Goal: Transaction & Acquisition: Register for event/course

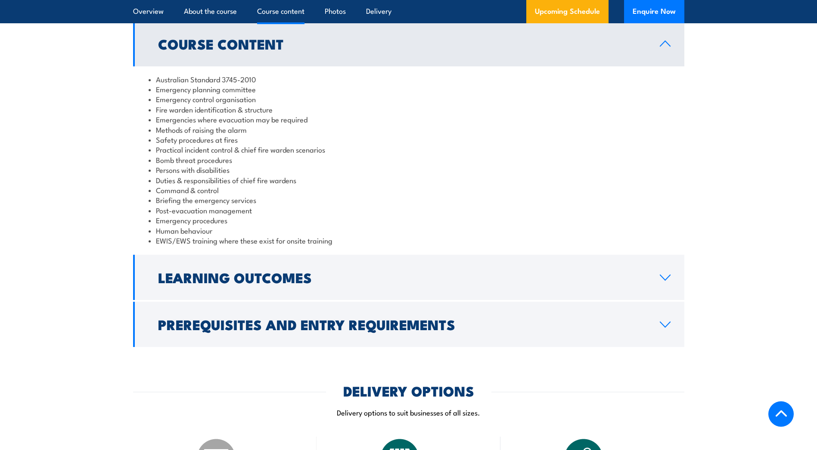
scroll to position [769, 0]
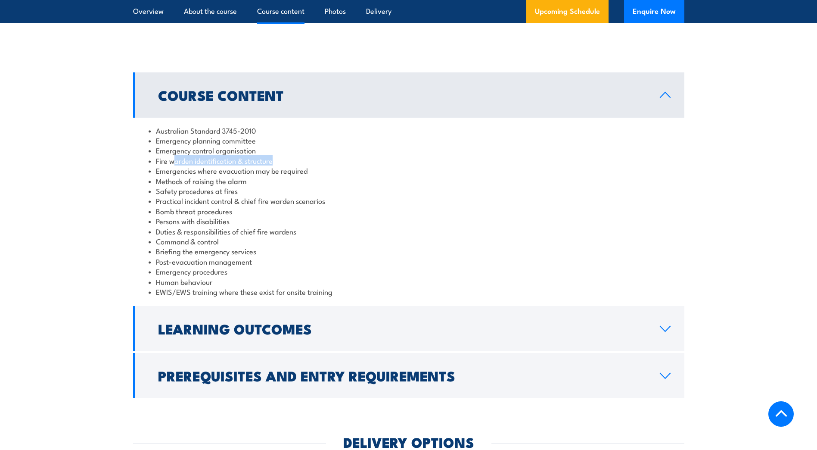
drag, startPoint x: 180, startPoint y: 158, endPoint x: 272, endPoint y: 158, distance: 92.6
click at [272, 158] on li "Fire warden identification & structure" at bounding box center [409, 160] width 520 height 10
drag, startPoint x: 272, startPoint y: 158, endPoint x: 231, endPoint y: 170, distance: 43.2
click at [231, 170] on li "Emergencies where evacuation may be required" at bounding box center [409, 170] width 520 height 10
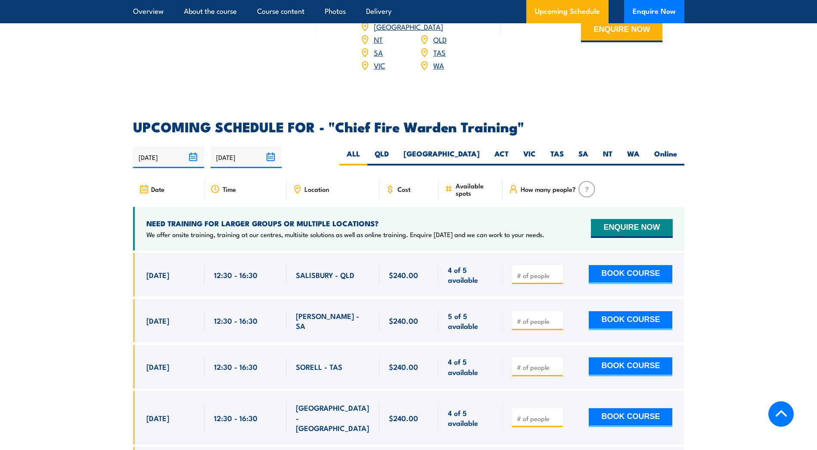
scroll to position [1507, 0]
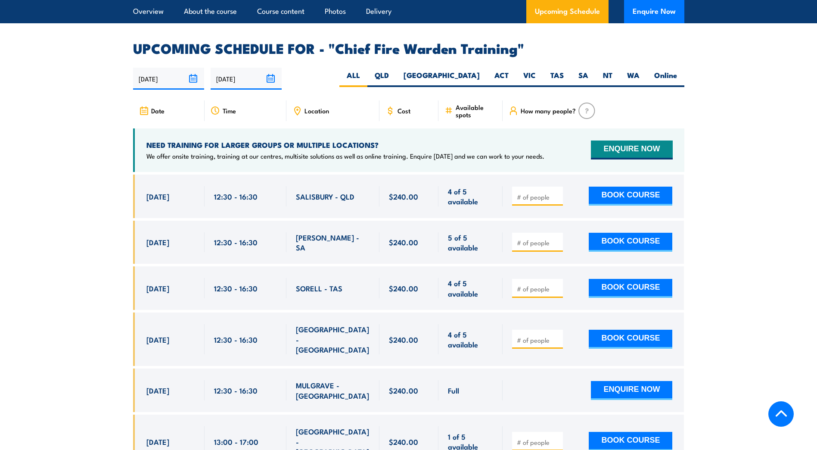
click at [507, 317] on div at bounding box center [593, 338] width 181 height 53
click at [525, 334] on span at bounding box center [537, 339] width 45 height 10
drag, startPoint x: 525, startPoint y: 317, endPoint x: 525, endPoint y: 326, distance: 9.0
click at [525, 336] on input "number" at bounding box center [538, 340] width 43 height 9
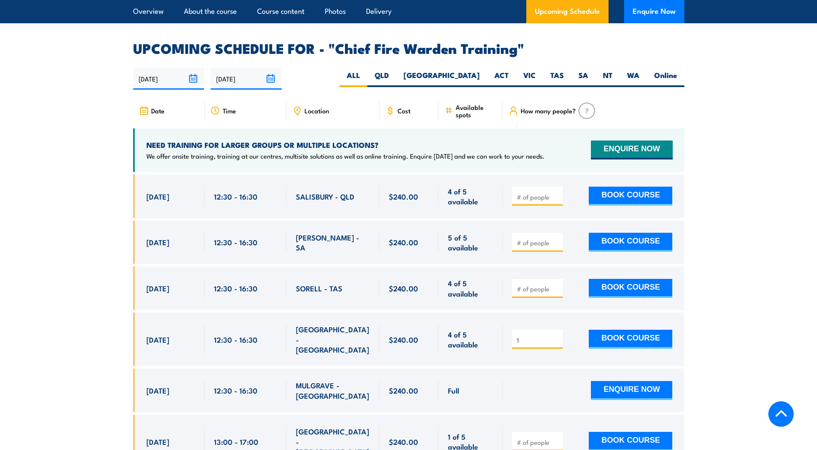
type input "1"
click at [631, 329] on button "BOOK COURSE" at bounding box center [631, 338] width 84 height 19
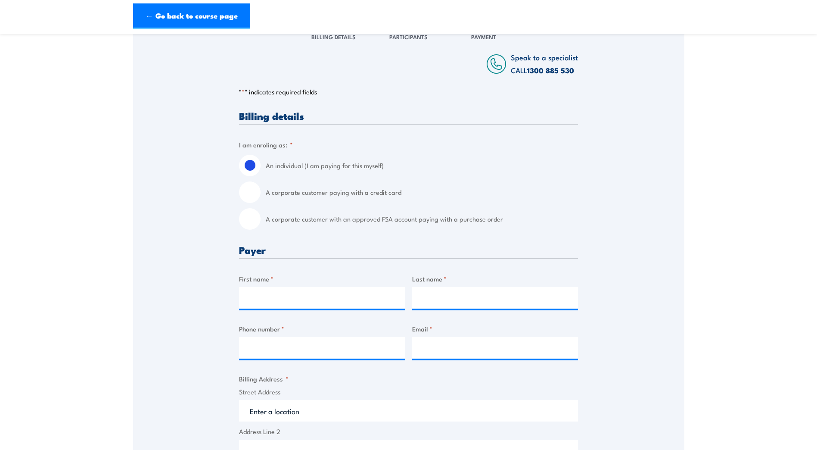
scroll to position [129, 0]
click at [251, 193] on input "A corporate customer paying with a credit card" at bounding box center [250, 192] width 22 height 22
radio input "true"
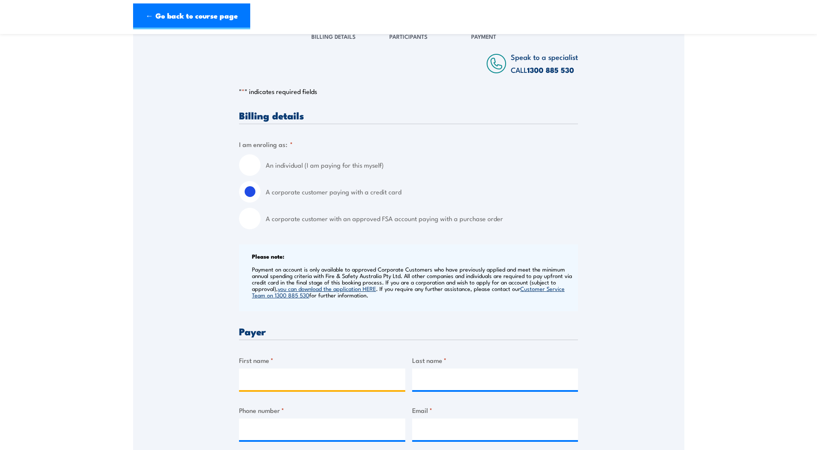
click at [309, 377] on input "First name *" at bounding box center [322, 379] width 166 height 22
type input "[PERSON_NAME]"
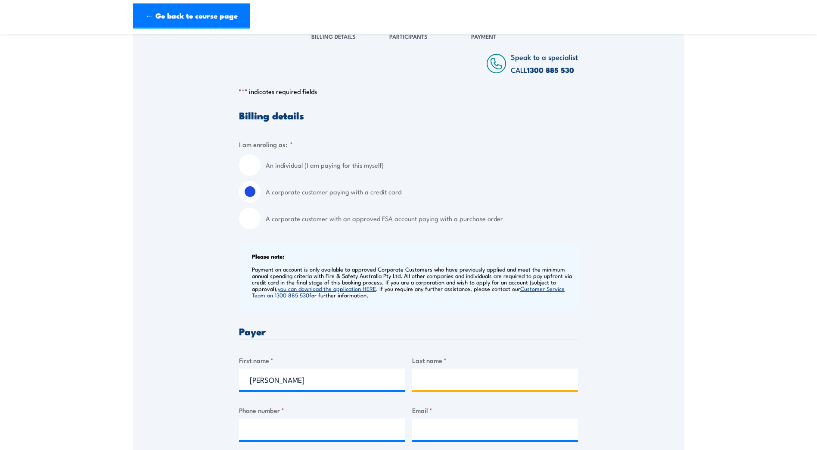
click at [457, 380] on input "Last name *" at bounding box center [495, 379] width 166 height 22
type input "Engineering Pty Ltd"
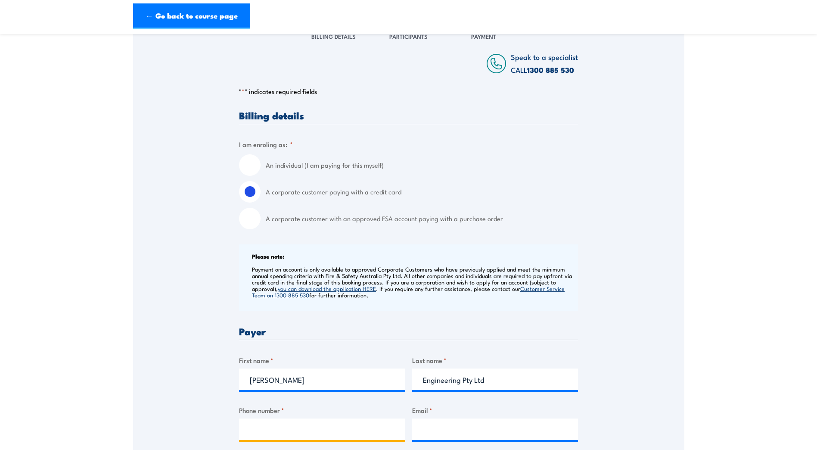
click at [335, 419] on input "Phone number *" at bounding box center [322, 429] width 166 height 22
type input "02 88978800"
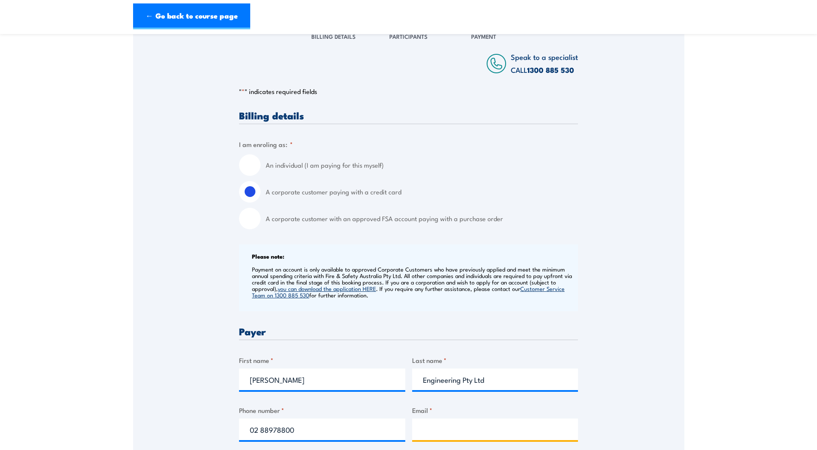
click at [464, 438] on input "Email *" at bounding box center [495, 429] width 166 height 22
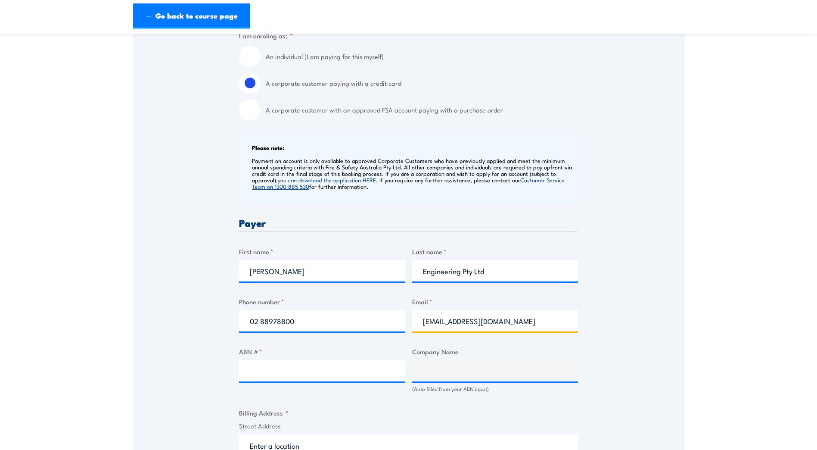
scroll to position [301, 0]
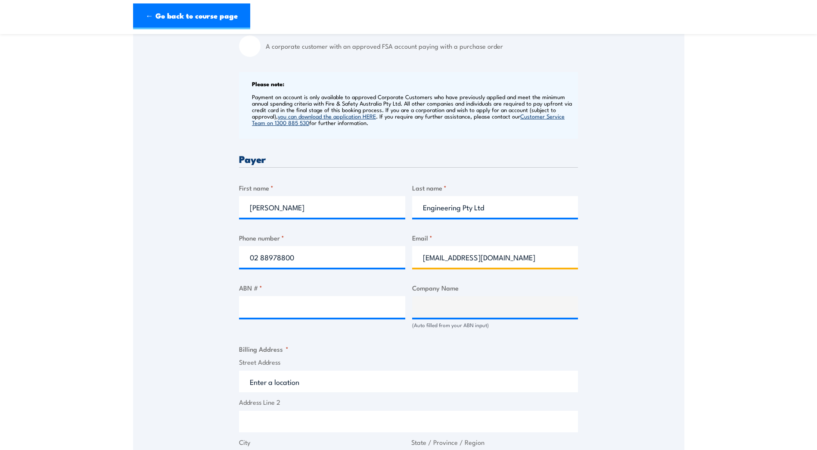
type input "Accounts@maengineers.com.au"
click at [274, 307] on input "ABN # *" at bounding box center [322, 307] width 166 height 22
type input "58244208422"
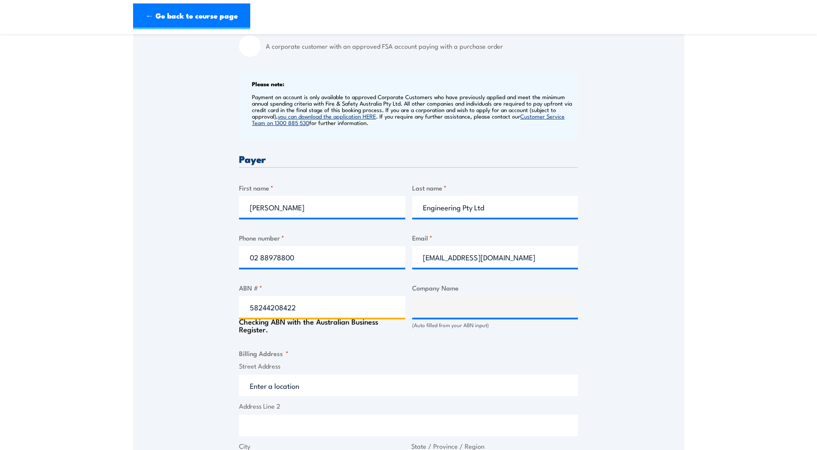
type input "The trustee for Mance Arraj Engineering Unit Trust"
type input "58244208422"
click at [501, 336] on div "Billing details I am enroling as: * An individual (I am paying for this myself)…" at bounding box center [408, 355] width 339 height 835
click at [270, 386] on input "Street Address" at bounding box center [408, 381] width 339 height 22
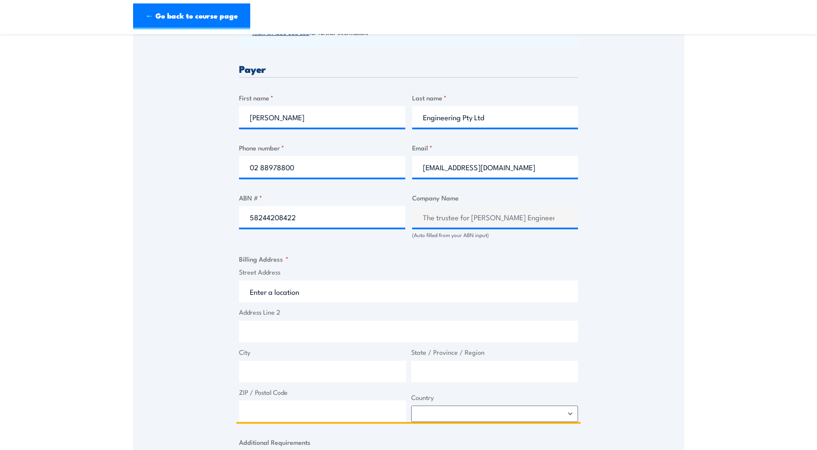
scroll to position [474, 0]
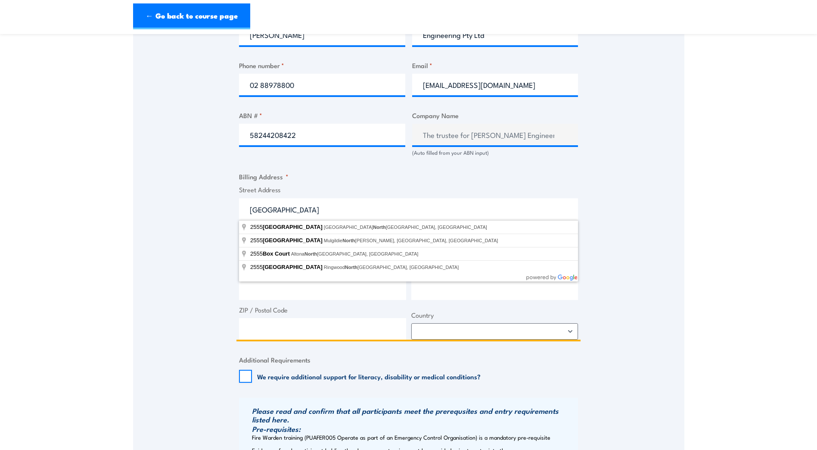
drag, startPoint x: 317, startPoint y: 206, endPoint x: 220, endPoint y: 209, distance: 96.9
click at [228, 208] on div "Speak to a specialist CALL 1300 885 530 CALL 1300 885 530 " * " indicates requi…" at bounding box center [408, 140] width 551 height 929
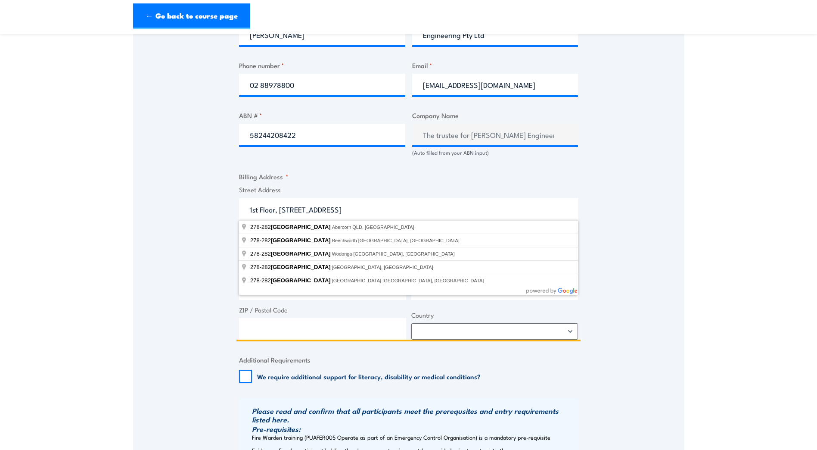
type input "1st Floor, 278-282 Church Street"
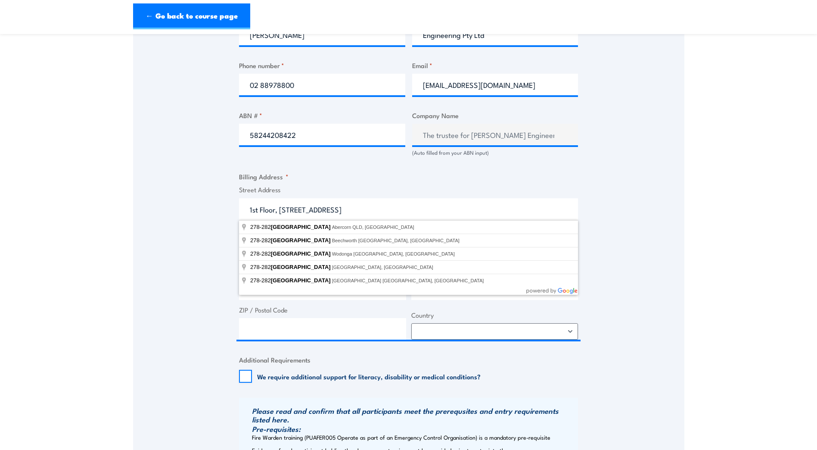
click at [182, 275] on div "Speak to a specialist CALL 1300 885 530 CALL 1300 885 530 " * " indicates requi…" at bounding box center [408, 140] width 551 height 929
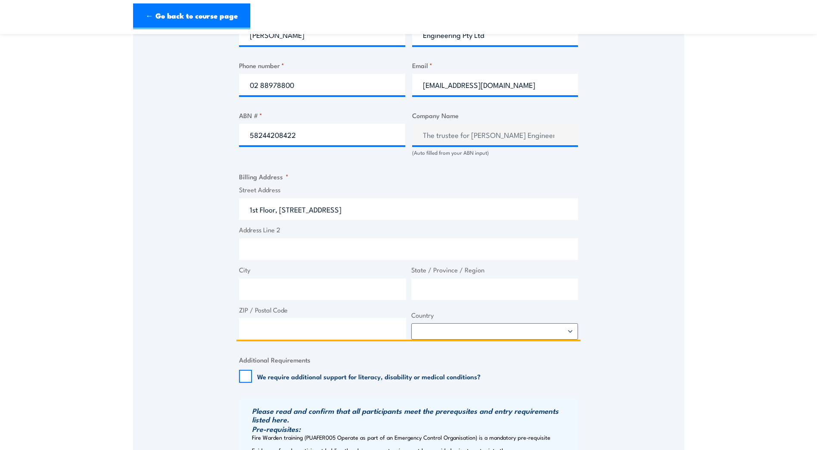
click at [286, 281] on input "City" at bounding box center [322, 289] width 167 height 22
type input "Parramatta"
click at [422, 279] on input "State / Province / Region" at bounding box center [494, 289] width 167 height 22
type input "NSW"
click at [323, 320] on input "ZIP / Postal Code" at bounding box center [322, 329] width 167 height 22
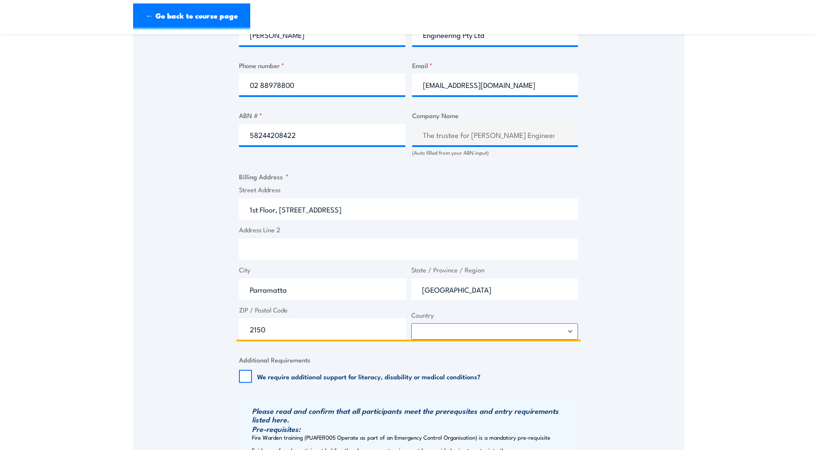
type input "2150"
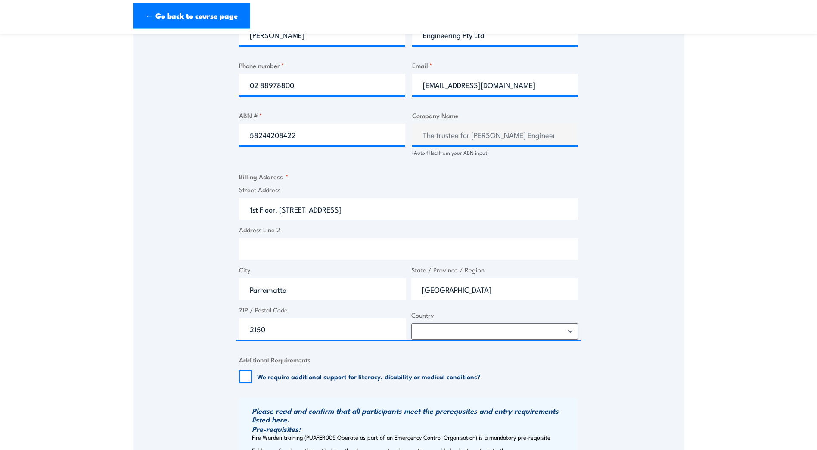
click at [442, 339] on div "Street Address 1st Floor, 278-282 Church Street Address Line 2 City Parramatta …" at bounding box center [408, 262] width 344 height 155
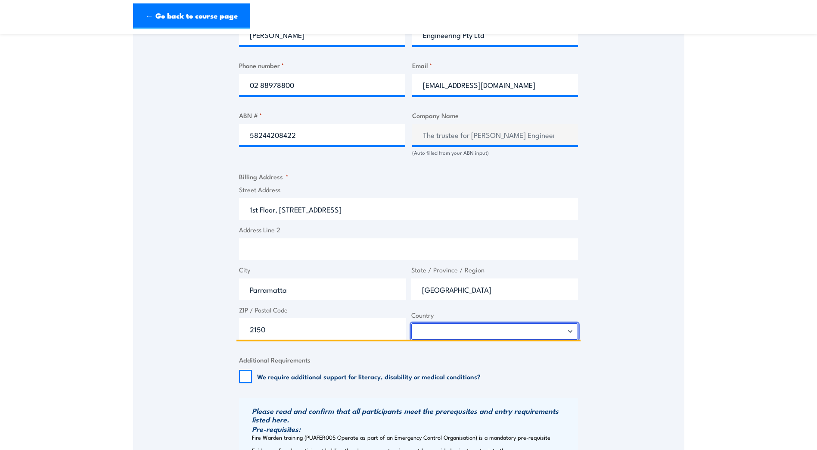
click at [444, 336] on select "Afghanistan Albania Algeria American Samoa Andorra Angola Anguilla Antarctica A…" at bounding box center [494, 331] width 167 height 16
select select "Australia"
click at [411, 323] on select "Afghanistan Albania Algeria American Samoa Andorra Angola Anguilla Antarctica A…" at bounding box center [494, 331] width 167 height 16
click at [282, 257] on input "Address Line 2" at bounding box center [408, 249] width 339 height 22
click at [371, 211] on input "1st Floor, 278-282 Church Street" at bounding box center [408, 209] width 339 height 22
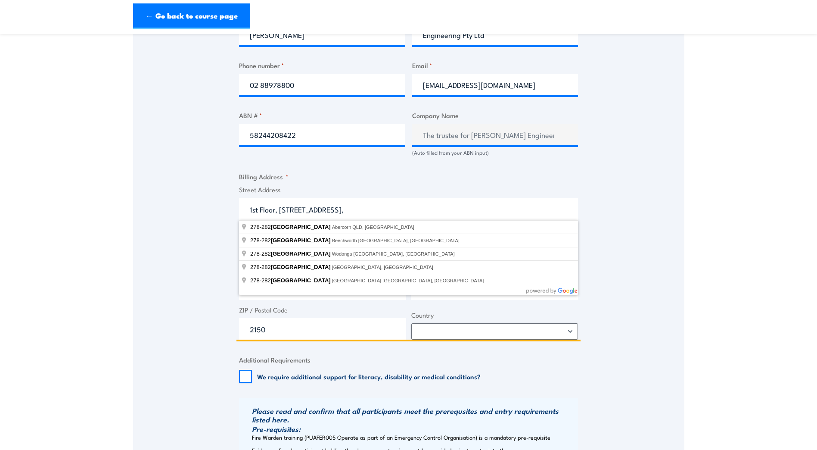
type input "1st Floor, 278-282 Church Street,"
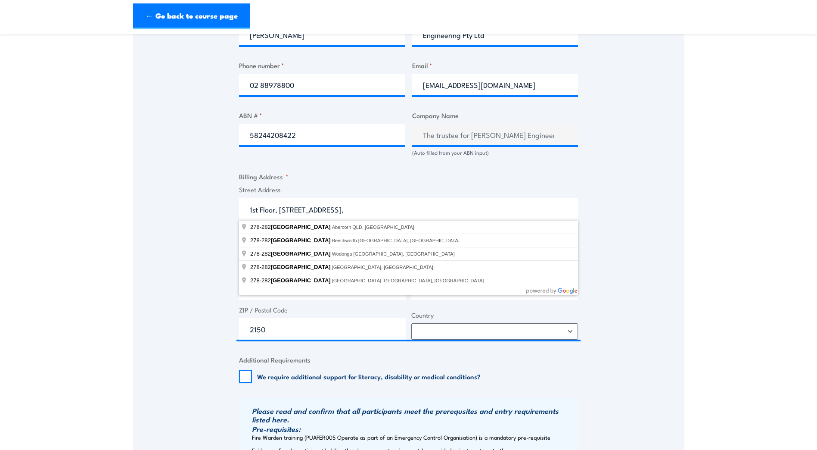
click at [577, 367] on fieldset "Additional Requirements We require additional support for literacy, disability …" at bounding box center [408, 368] width 339 height 28
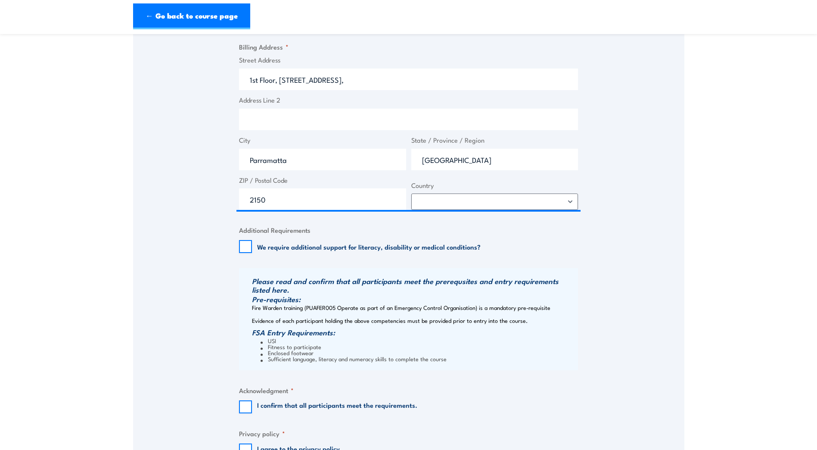
scroll to position [732, 0]
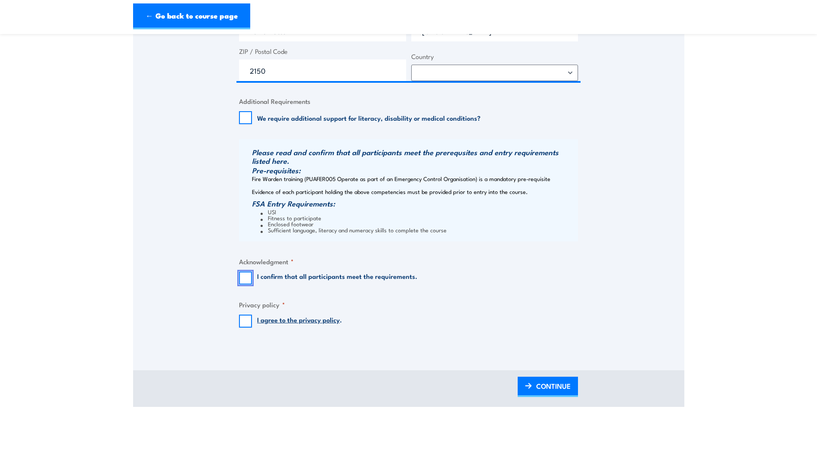
click at [243, 276] on input "I confirm that all participants meet the requirements." at bounding box center [245, 277] width 13 height 13
checkbox input "true"
click at [242, 320] on input "I agree to the privacy policy ." at bounding box center [245, 320] width 13 height 13
checkbox input "true"
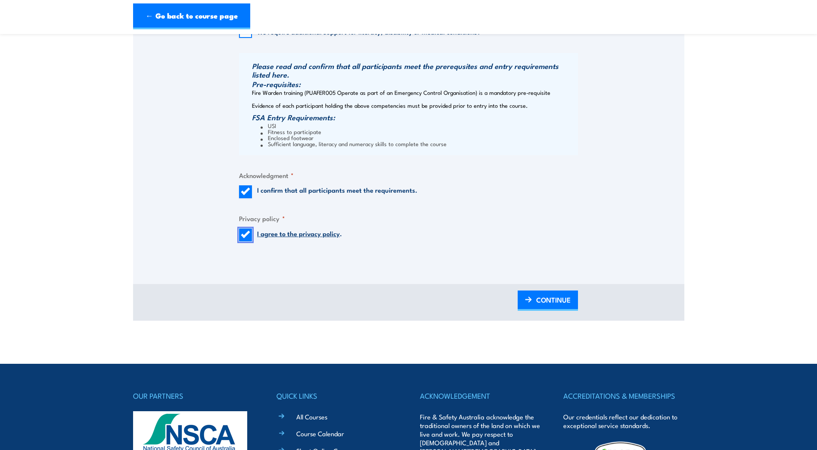
scroll to position [991, 0]
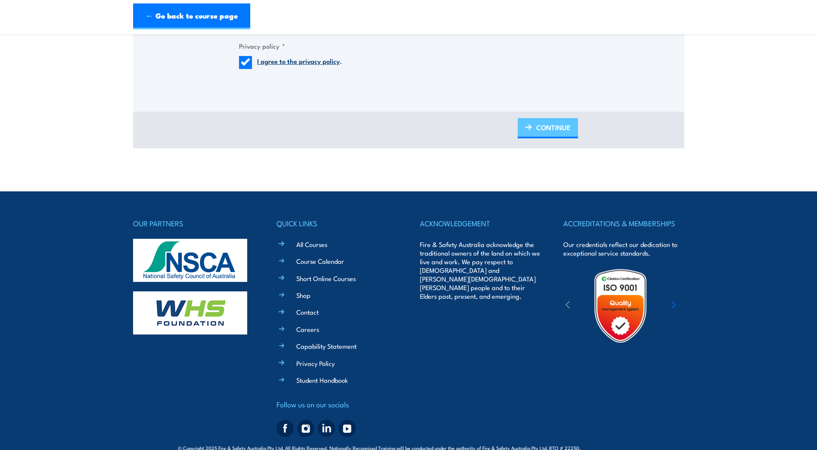
click at [534, 133] on link "CONTINUE" at bounding box center [548, 128] width 60 height 20
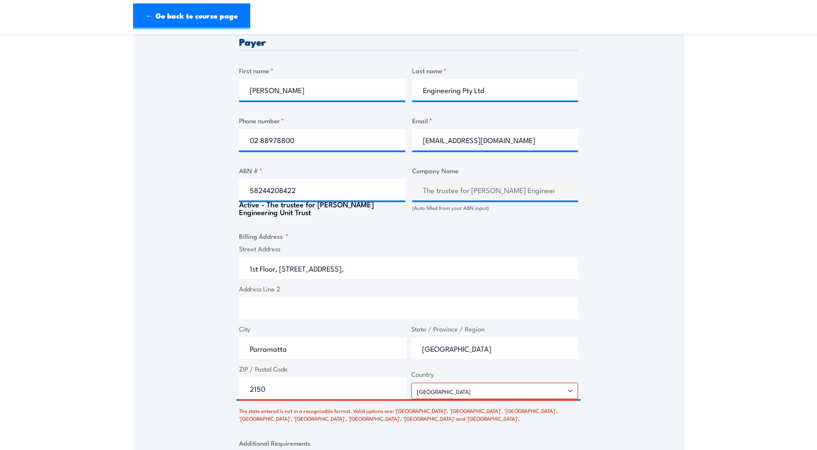
scroll to position [518, 0]
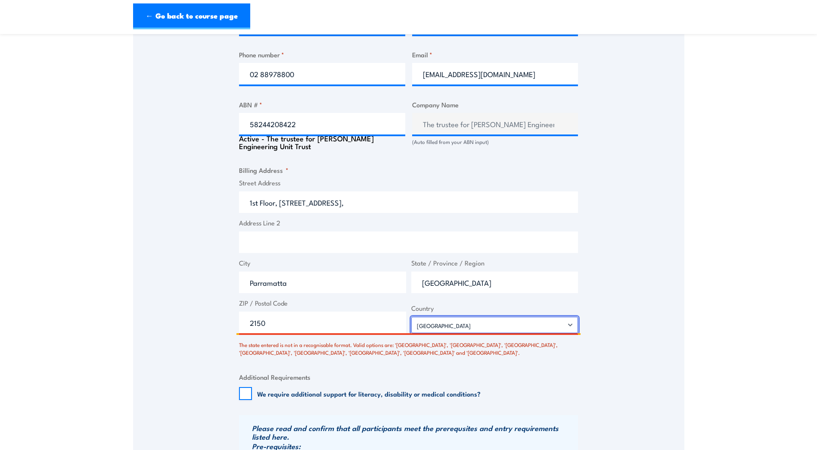
click at [442, 328] on select "Afghanistan Albania Algeria American Samoa Andorra Angola Anguilla Antarctica A…" at bounding box center [494, 325] width 167 height 16
click at [441, 325] on select "Afghanistan Albania Algeria American Samoa Andorra Angola Anguilla Antarctica A…" at bounding box center [494, 325] width 167 height 16
click at [428, 277] on input "NSW" at bounding box center [494, 282] width 167 height 22
click at [457, 278] on input "NSW" at bounding box center [494, 282] width 167 height 22
click at [263, 318] on input "2150" at bounding box center [322, 322] width 167 height 22
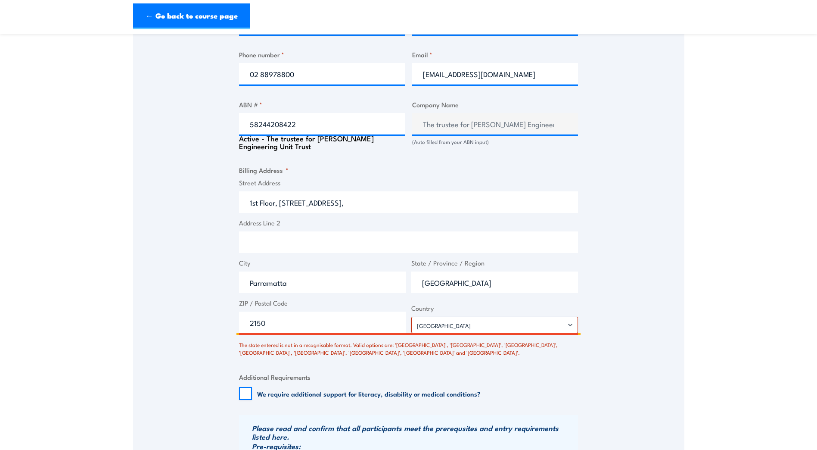
click at [285, 286] on input "Parramatta" at bounding box center [322, 282] width 167 height 22
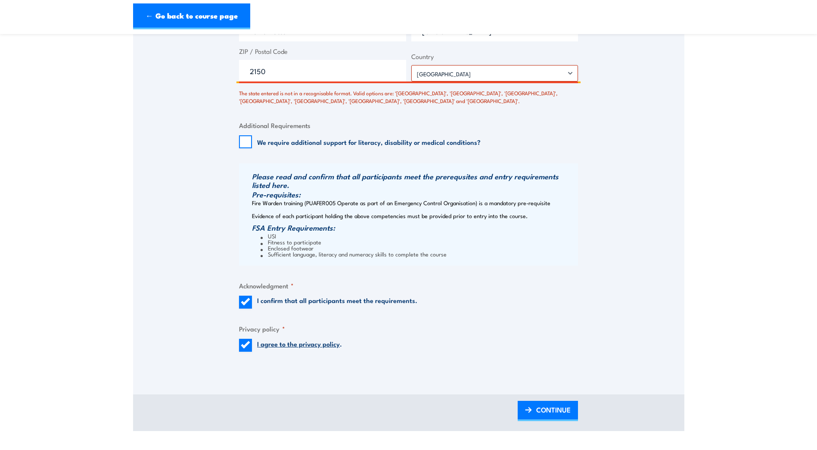
scroll to position [863, 0]
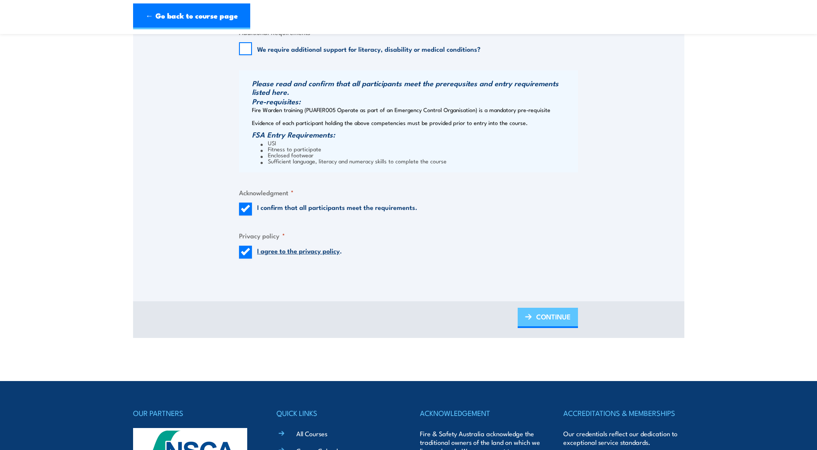
click at [540, 322] on span "CONTINUE" at bounding box center [553, 316] width 34 height 23
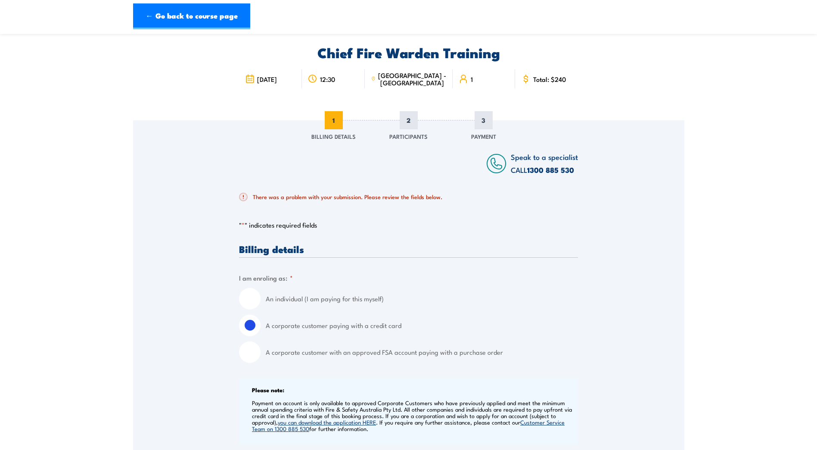
scroll to position [44, 0]
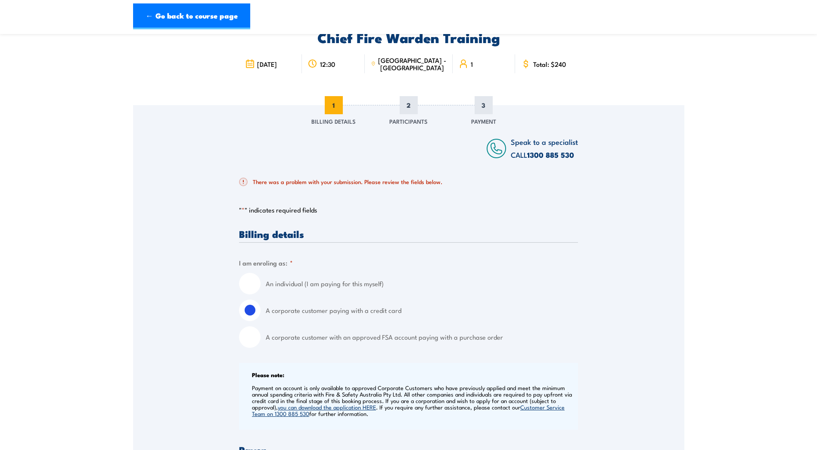
click at [252, 335] on input "A corporate customer with an approved FSA account paying with a purchase order" at bounding box center [250, 337] width 22 height 22
radio input "true"
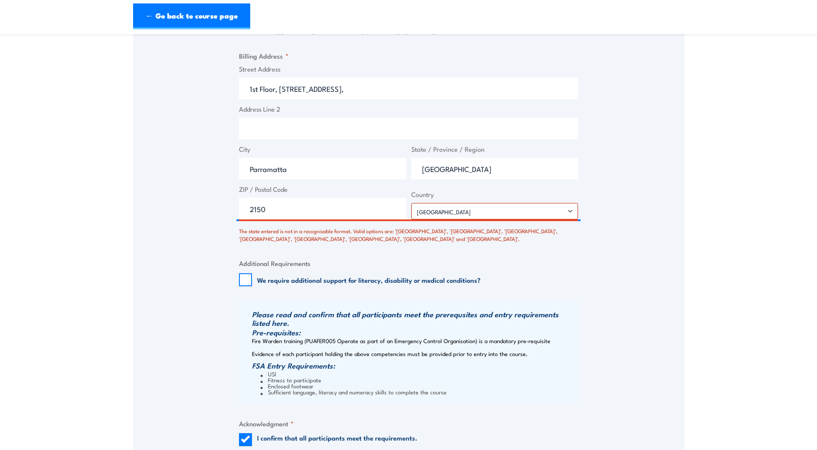
scroll to position [690, 0]
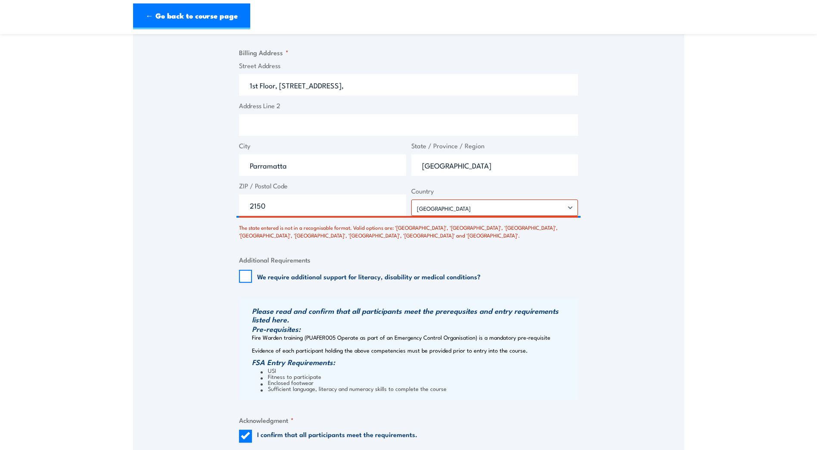
click at [255, 192] on span "ZIP / Postal Code 2150" at bounding box center [322, 198] width 172 height 35
click at [273, 206] on input "2150" at bounding box center [322, 205] width 167 height 22
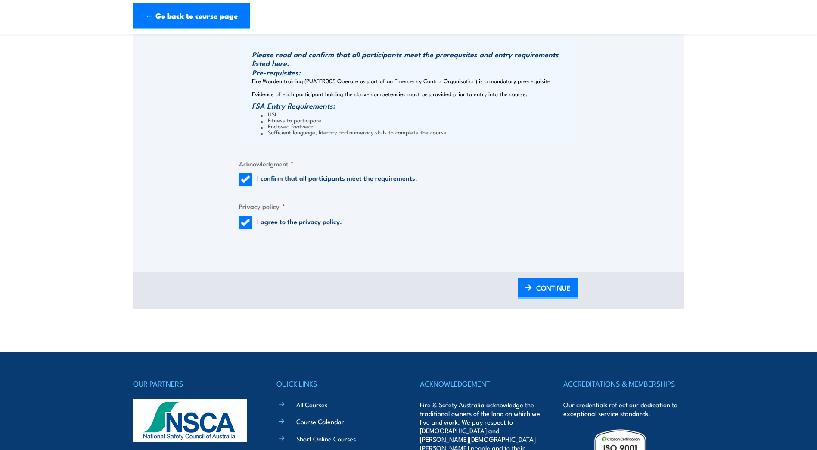
scroll to position [1035, 0]
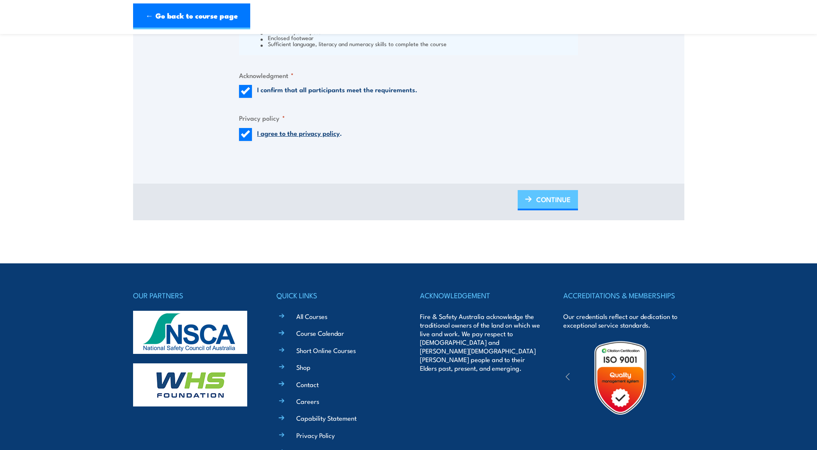
click at [553, 201] on span "CONTINUE" at bounding box center [553, 199] width 34 height 23
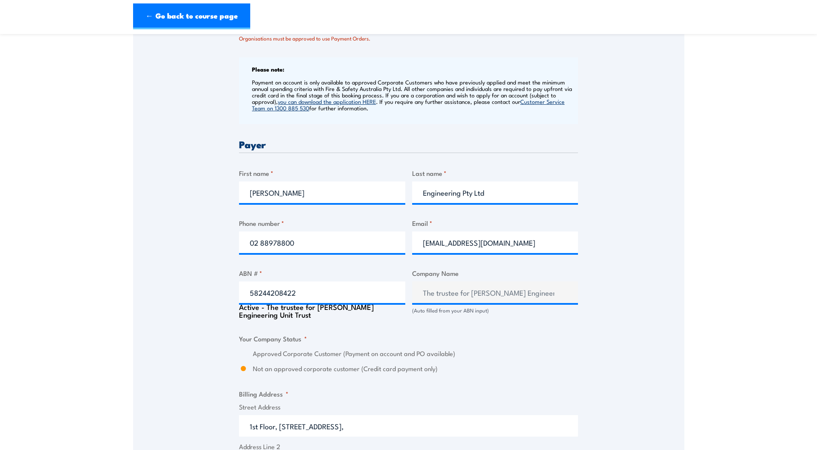
scroll to position [346, 0]
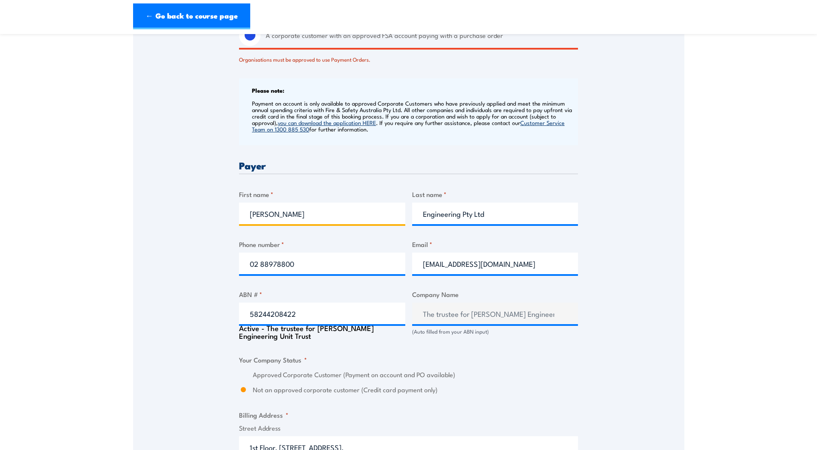
drag, startPoint x: 298, startPoint y: 215, endPoint x: 163, endPoint y: 216, distance: 134.4
click at [173, 214] on div "Speak to a specialist CALL 1300 885 530 CALL 1300 885 530 There was a problem w…" at bounding box center [408, 335] width 551 height 1063
type input "Steven"
drag, startPoint x: 490, startPoint y: 210, endPoint x: 400, endPoint y: 206, distance: 90.5
click at [400, 206] on div "Billing details I am enroling as: * An individual (I am paying for this myself)…" at bounding box center [408, 394] width 339 height 935
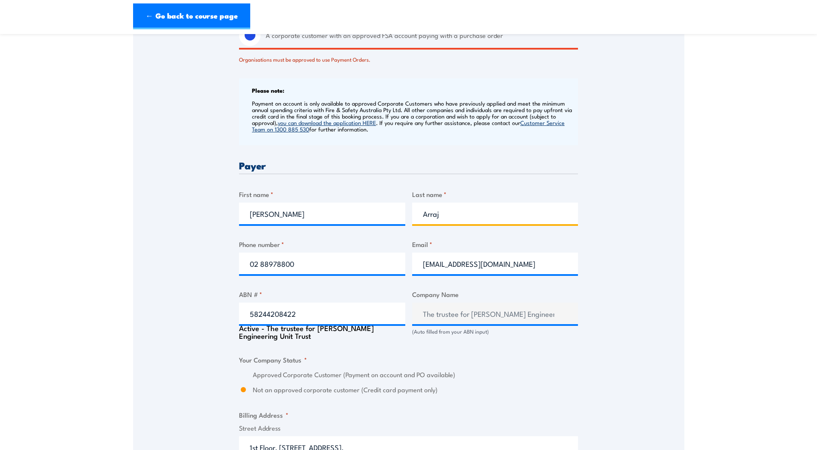
type input "Arraj"
click at [444, 171] on div "Payer" at bounding box center [408, 167] width 339 height 14
click at [400, 121] on p "Payment on account is only available to approved Corporate Customers who have p…" at bounding box center [414, 116] width 324 height 32
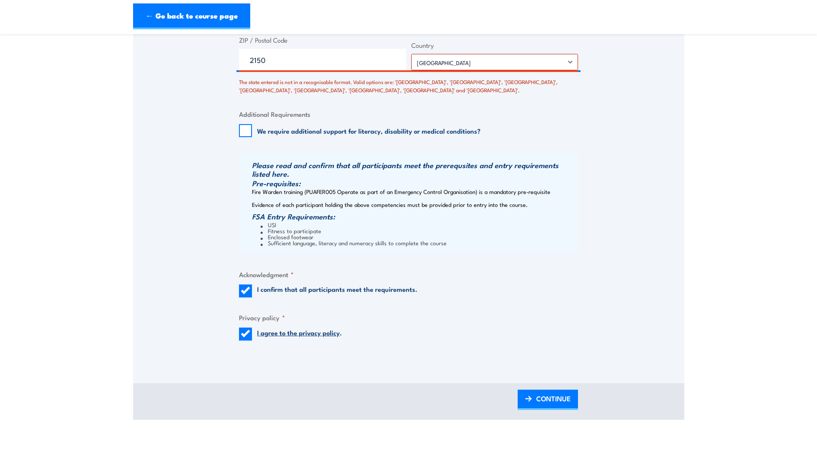
scroll to position [992, 0]
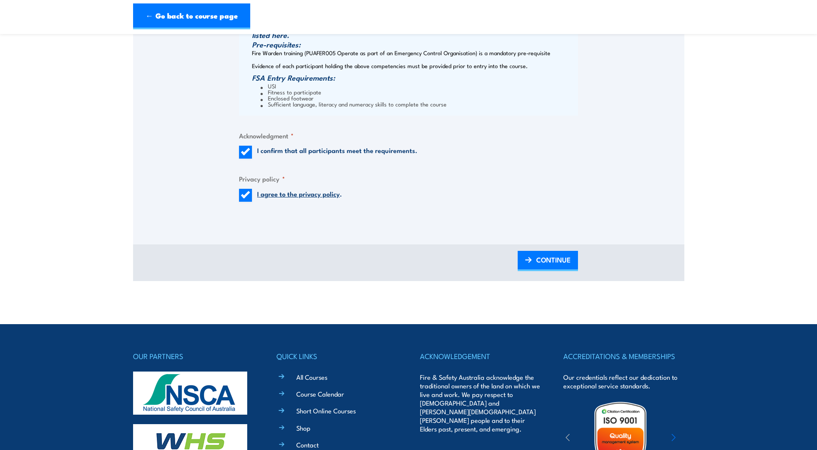
click at [528, 245] on div "BACK CONTINUE" at bounding box center [408, 262] width 551 height 37
click at [533, 254] on link "CONTINUE" at bounding box center [548, 261] width 60 height 20
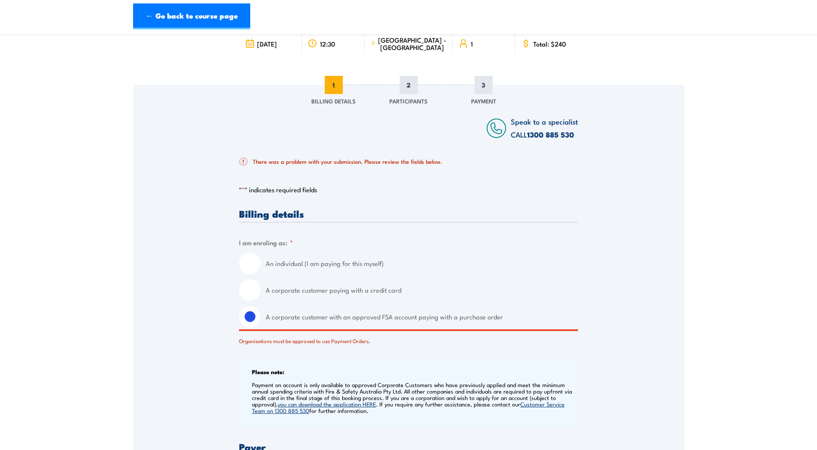
scroll to position [1, 0]
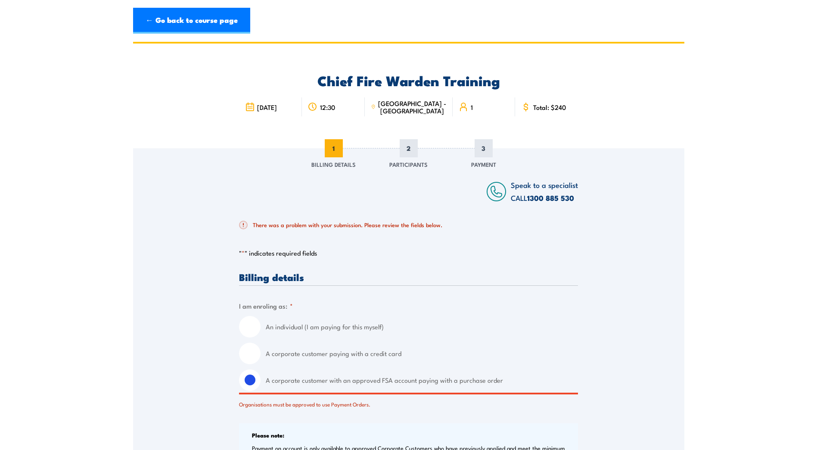
click at [252, 354] on input "A corporate customer paying with a credit card" at bounding box center [250, 353] width 22 height 22
radio input "true"
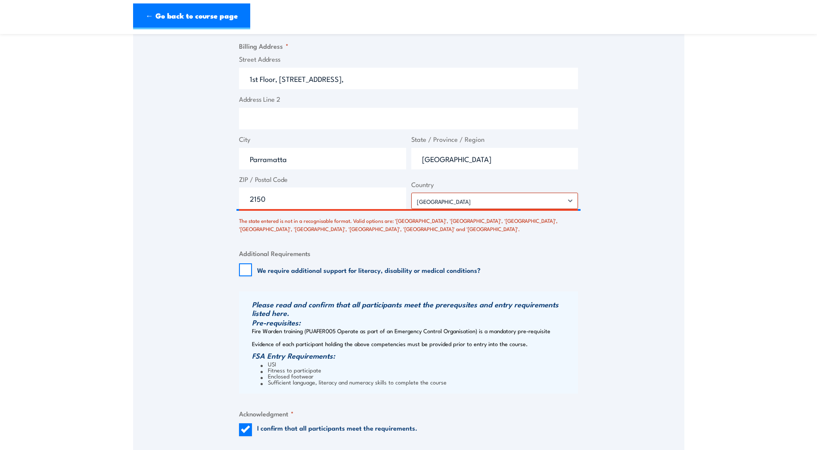
scroll to position [733, 0]
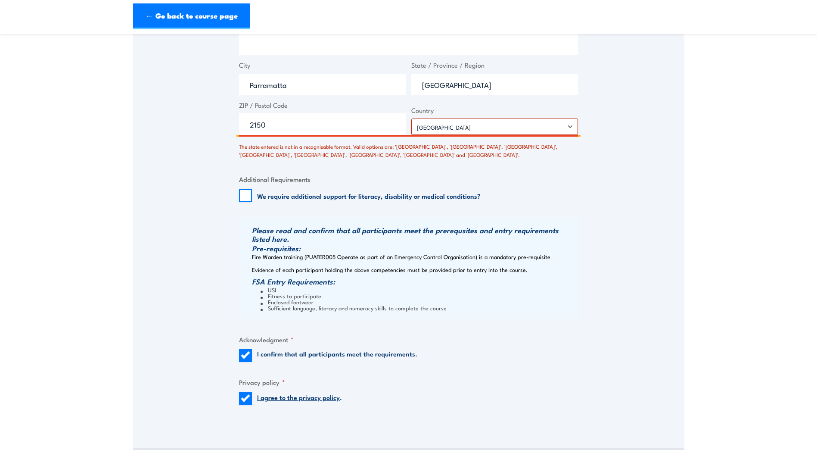
click at [466, 90] on input "NSW" at bounding box center [494, 85] width 167 height 22
click at [444, 84] on input "NSW" at bounding box center [494, 85] width 167 height 22
click at [476, 70] on span "State / Province / Region NSW" at bounding box center [495, 77] width 172 height 35
drag, startPoint x: 476, startPoint y: 70, endPoint x: 479, endPoint y: 87, distance: 17.9
click at [479, 86] on input "NSW" at bounding box center [494, 85] width 167 height 22
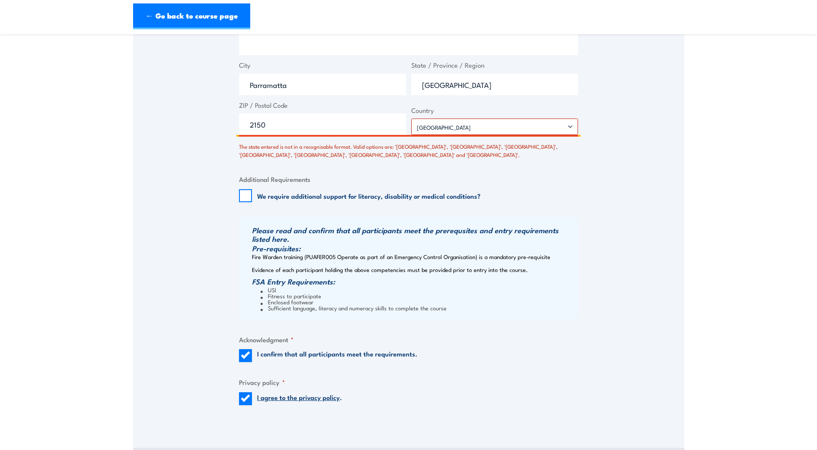
click at [292, 124] on input "2150" at bounding box center [322, 124] width 167 height 22
click at [428, 123] on select "Afghanistan Albania Algeria American Samoa Andorra Angola Anguilla Antarctica A…" at bounding box center [494, 126] width 167 height 16
click at [411, 118] on select "Afghanistan Albania Algeria American Samoa Andorra Angola Anguilla Antarctica A…" at bounding box center [494, 126] width 167 height 16
drag, startPoint x: 453, startPoint y: 75, endPoint x: 379, endPoint y: 75, distance: 74.1
click at [380, 75] on div "Street Address 1st Floor, 278-282 Church Street, Address Line 2 City Parramatta…" at bounding box center [408, 57] width 344 height 155
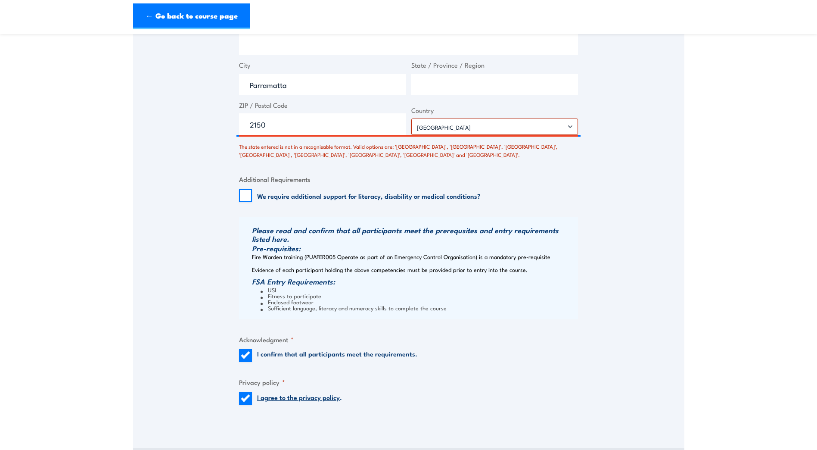
click at [532, 71] on span "State / Province / Region" at bounding box center [495, 77] width 172 height 35
click at [527, 92] on input "State / Province / Region" at bounding box center [494, 85] width 167 height 22
click at [305, 116] on input "2150" at bounding box center [322, 124] width 167 height 22
drag, startPoint x: 302, startPoint y: 127, endPoint x: 190, endPoint y: 137, distance: 112.4
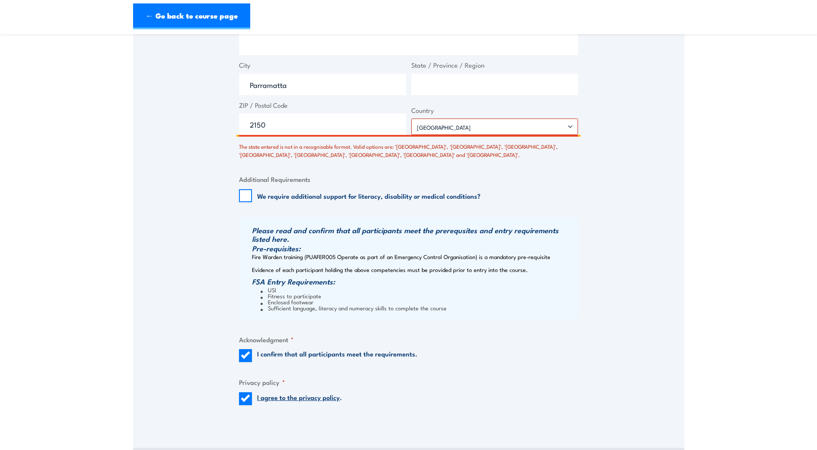
click at [323, 113] on span "ZIP / Postal Code" at bounding box center [322, 117] width 172 height 35
click at [406, 180] on fieldset "Additional Requirements We require additional support for literacy, disability …" at bounding box center [408, 188] width 339 height 28
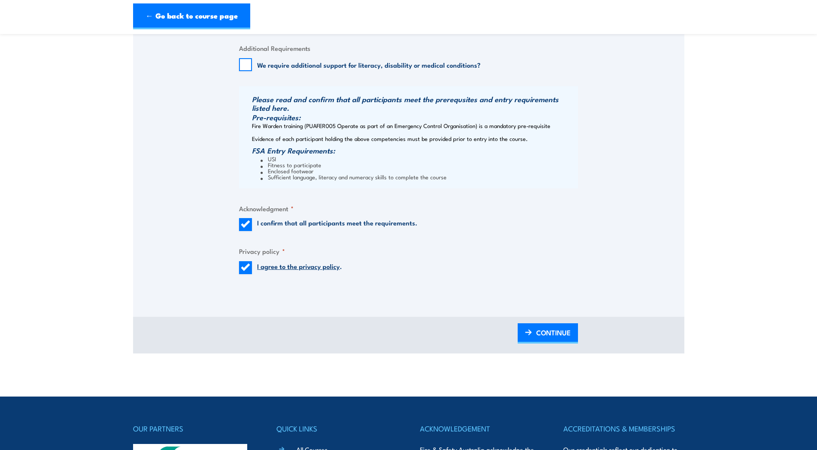
scroll to position [949, 0]
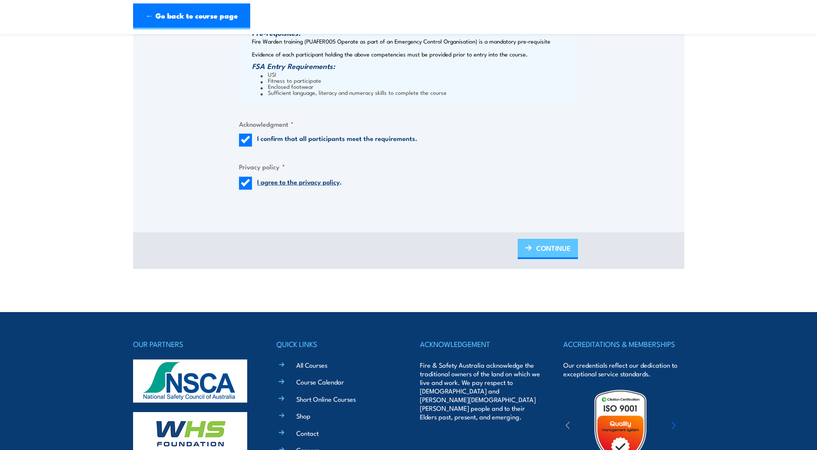
click at [535, 252] on link "CONTINUE" at bounding box center [548, 249] width 60 height 20
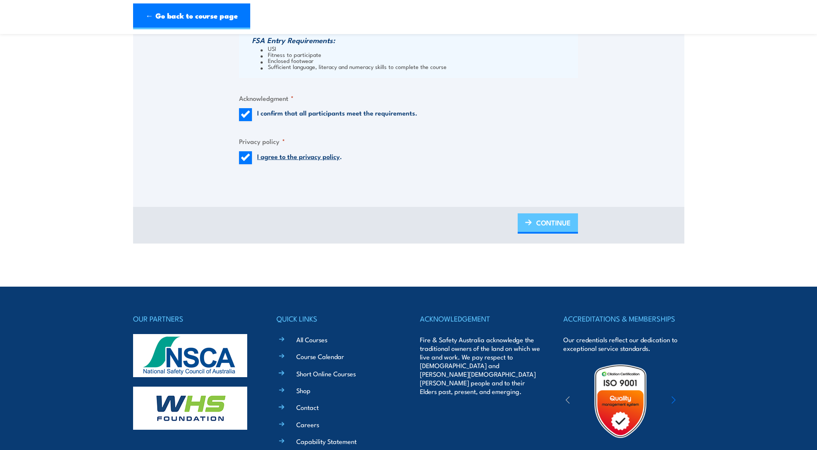
click at [540, 228] on span "CONTINUE" at bounding box center [553, 222] width 34 height 23
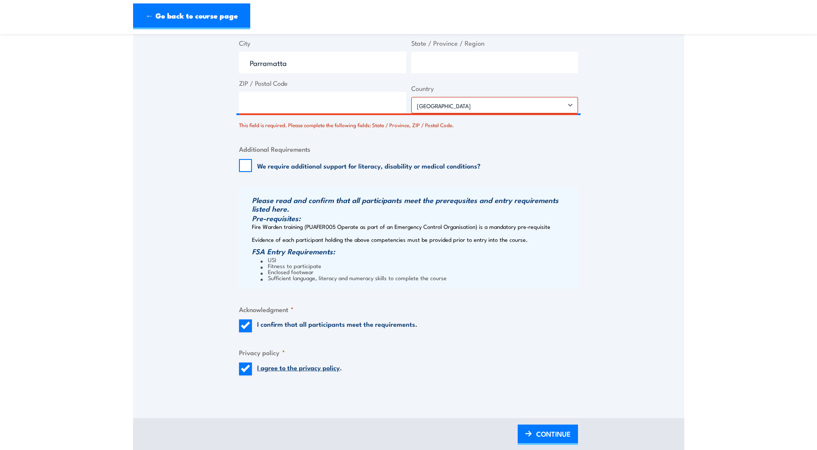
scroll to position [777, 0]
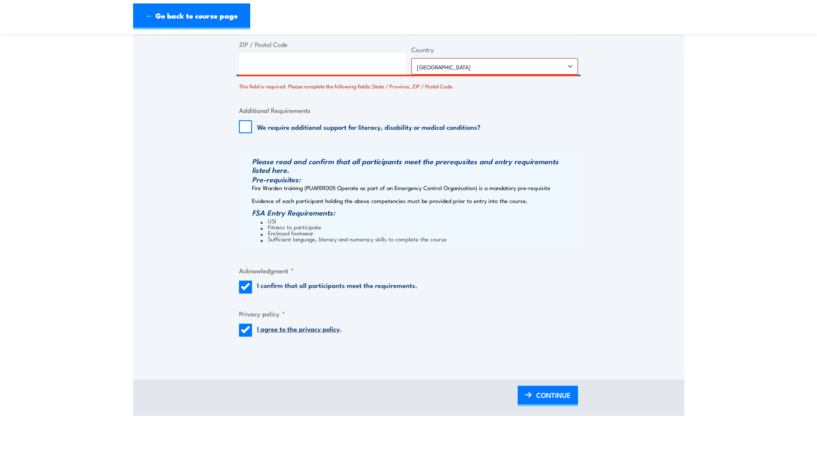
drag, startPoint x: 295, startPoint y: 221, endPoint x: 289, endPoint y: 221, distance: 6.0
click at [294, 220] on li "USI" at bounding box center [418, 221] width 315 height 6
drag, startPoint x: 263, startPoint y: 221, endPoint x: 461, endPoint y: 253, distance: 200.7
copy ul "USI Fitness to participate Enclosed footwear Sufficient language, literacy and …"
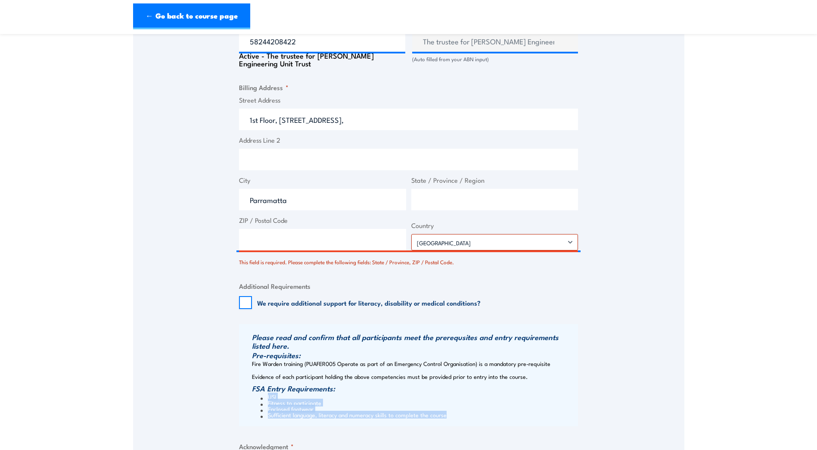
scroll to position [518, 0]
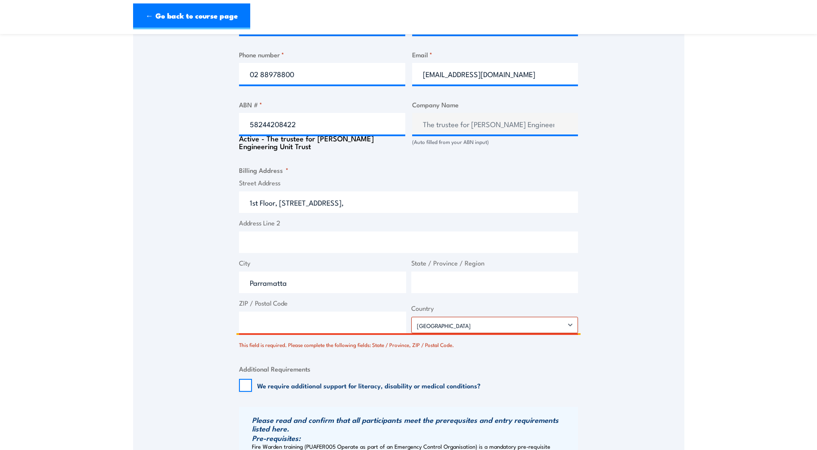
click at [326, 194] on input "1st Floor, 278-282 Church Street," at bounding box center [408, 202] width 339 height 22
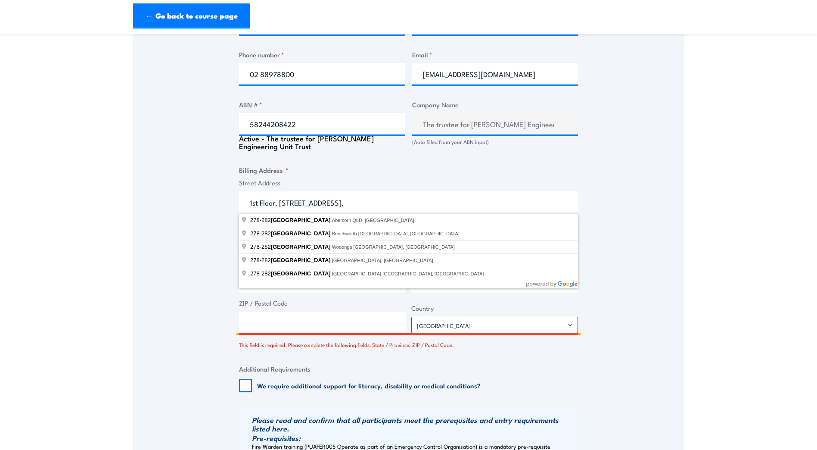
drag, startPoint x: 351, startPoint y: 196, endPoint x: 182, endPoint y: 192, distance: 169.7
click at [182, 192] on div "Speak to a specialist CALL 1300 885 530 CALL 1300 885 530 There was a problem w…" at bounding box center [408, 122] width 551 height 982
type input "PO Box 2555"
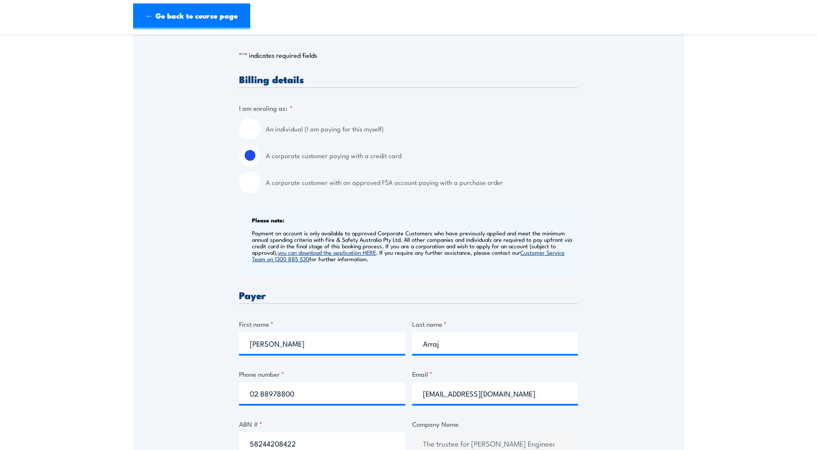
scroll to position [70, 0]
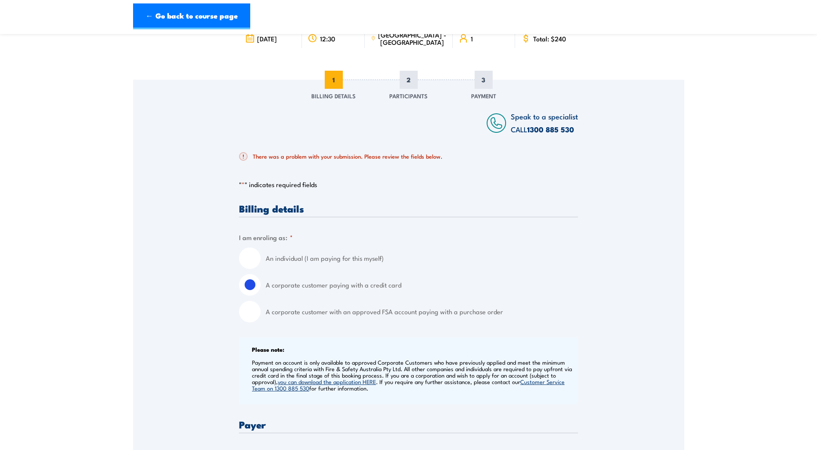
click at [252, 277] on input "A corporate customer paying with a credit card" at bounding box center [250, 285] width 22 height 22
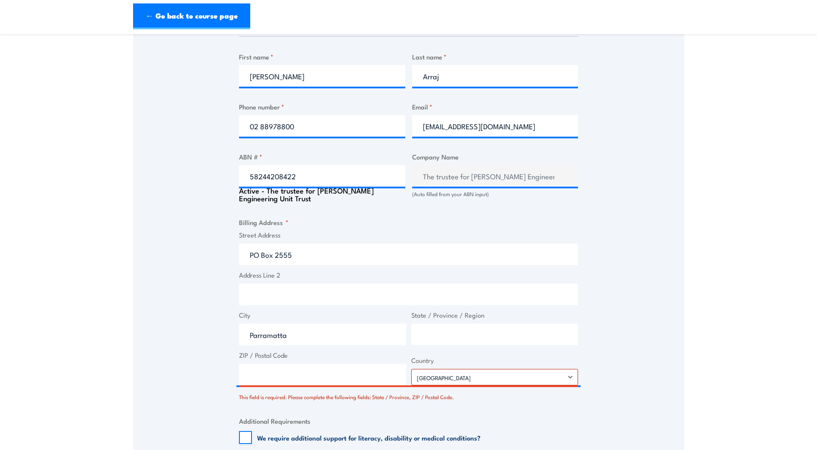
scroll to position [500, 0]
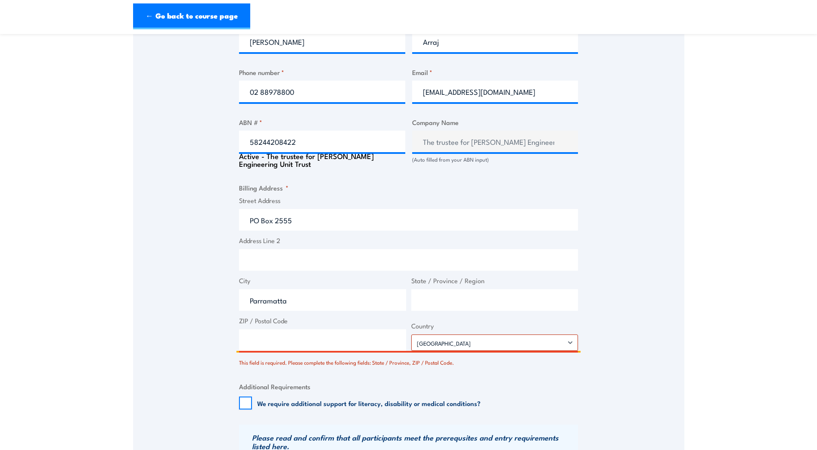
click at [309, 249] on input "Address Line 2" at bounding box center [408, 260] width 339 height 22
click at [315, 227] on input "PO Box 2555" at bounding box center [408, 220] width 339 height 22
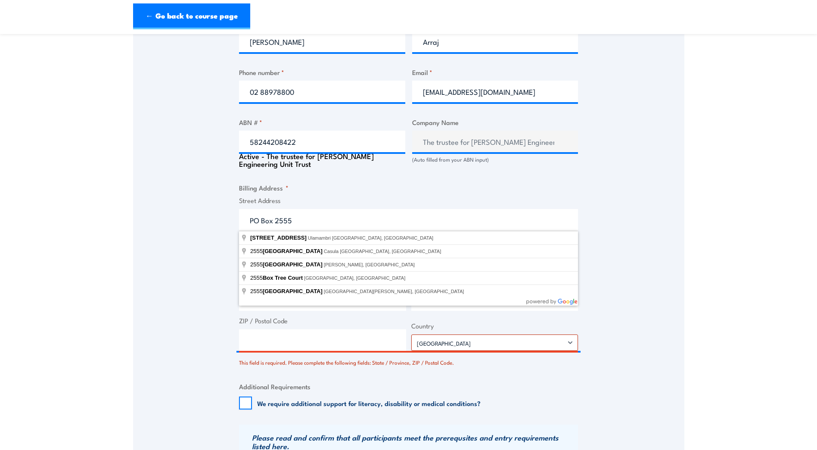
click at [690, 269] on section "Chief Fire Warden Training 4 September 2025 12:30 1" at bounding box center [408, 117] width 817 height 1149
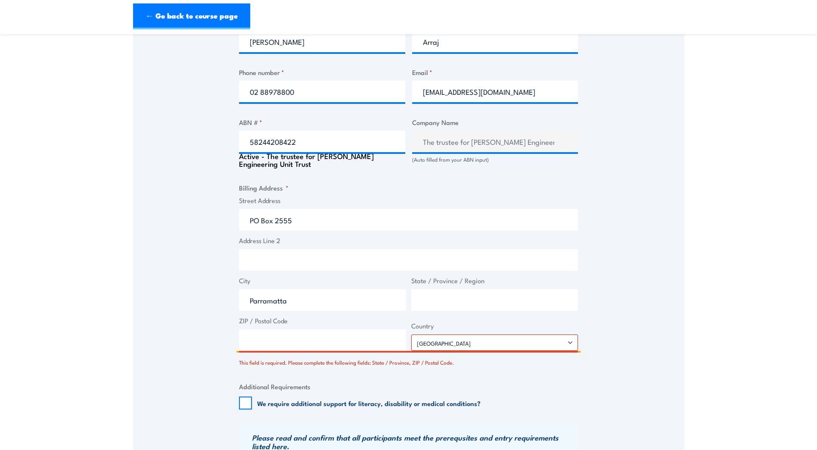
click at [283, 309] on input "Parramatta" at bounding box center [322, 300] width 167 height 22
click at [441, 308] on input "State / Province / Region" at bounding box center [494, 300] width 167 height 22
type input "NSW"
click at [300, 358] on div "This field is required. Please complete the following fields: State / Province,…" at bounding box center [408, 360] width 339 height 12
click at [306, 346] on input "ZIP / Postal Code" at bounding box center [322, 340] width 167 height 22
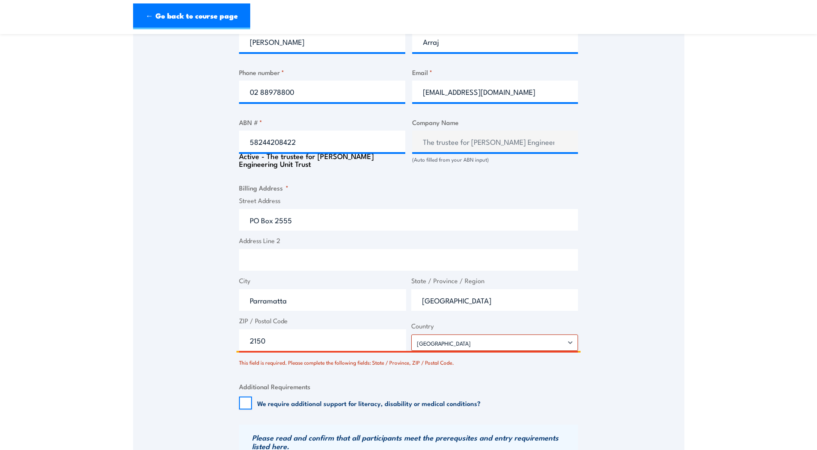
type input "2150"
click at [388, 415] on div "Billing details I am enroling as: * An individual (I am paying for this myself)…" at bounding box center [408, 200] width 339 height 855
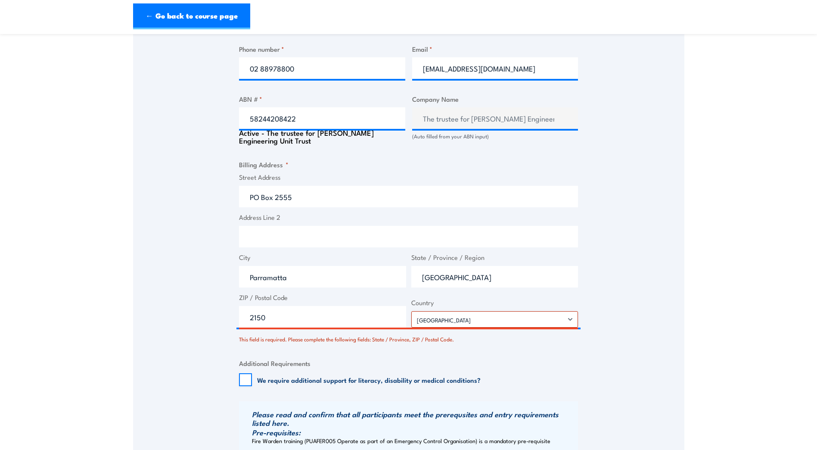
scroll to position [544, 0]
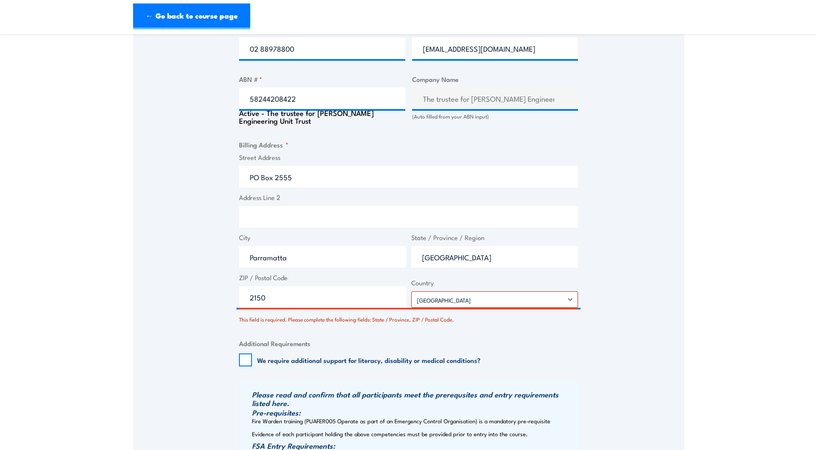
click at [493, 309] on fieldset "Billing Address * Street Address PO Box 2555 Address Line 2 City Parramatta Sta…" at bounding box center [408, 232] width 339 height 184
click at [506, 292] on select "Afghanistan Albania Algeria American Samoa Andorra Angola Anguilla Antarctica A…" at bounding box center [494, 299] width 167 height 16
click at [411, 291] on select "Afghanistan Albania Algeria American Samoa Andorra Angola Anguilla Antarctica A…" at bounding box center [494, 299] width 167 height 16
click at [438, 285] on label "Country" at bounding box center [494, 283] width 167 height 10
click at [438, 291] on select "Afghanistan Albania Algeria American Samoa Andorra Angola Anguilla Antarctica A…" at bounding box center [494, 299] width 167 height 16
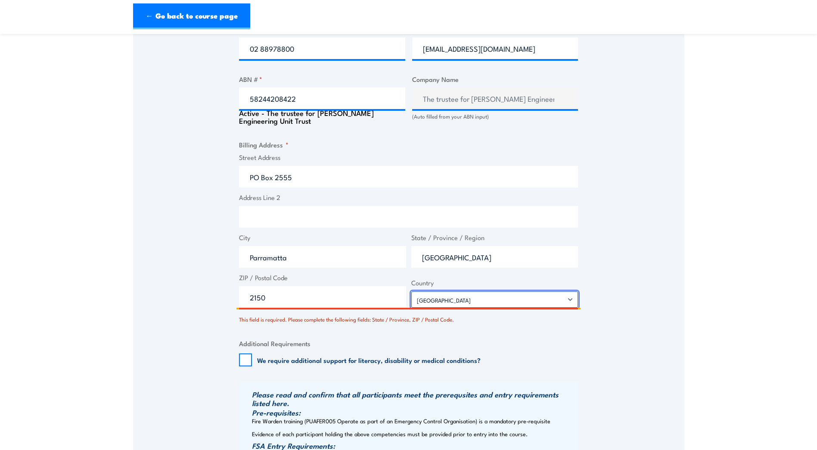
click at [456, 298] on select "Afghanistan Albania Algeria American Samoa Andorra Angola Anguilla Antarctica A…" at bounding box center [494, 299] width 167 height 16
select select "Australia"
click at [411, 291] on select "Afghanistan Albania Algeria American Samoa Andorra Angola Anguilla Antarctica A…" at bounding box center [494, 299] width 167 height 16
drag, startPoint x: 528, startPoint y: 298, endPoint x: 610, endPoint y: 293, distance: 82.4
click at [528, 298] on select "Afghanistan Albania Algeria American Samoa Andorra Angola Anguilla Antarctica A…" at bounding box center [494, 299] width 167 height 16
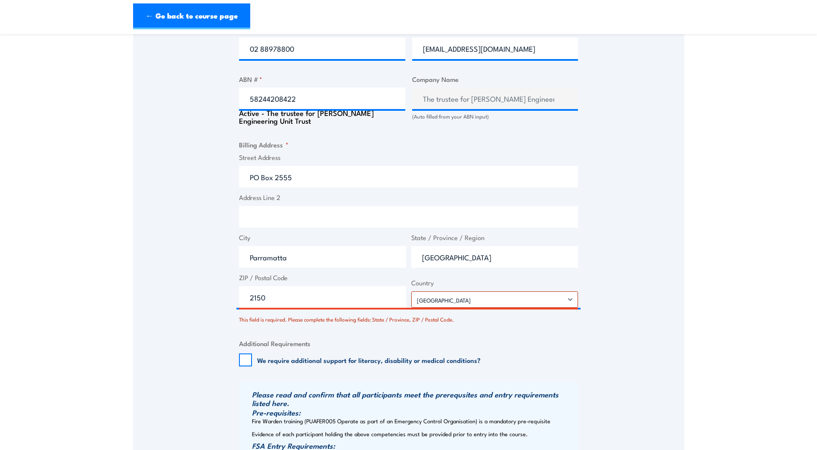
click at [664, 289] on div "Speak to a specialist CALL 1300 885 530 CALL 1300 885 530 There was a problem w…" at bounding box center [408, 97] width 551 height 982
click at [637, 292] on div "Speak to a specialist CALL 1300 885 530 CALL 1300 885 530 There was a problem w…" at bounding box center [408, 97] width 551 height 982
drag, startPoint x: 466, startPoint y: 256, endPoint x: 368, endPoint y: 268, distance: 98.5
click at [372, 269] on div "Street Address PO Box 2555 Address Line 2 City Parramatta State / Province / Re…" at bounding box center [408, 229] width 344 height 155
drag, startPoint x: 273, startPoint y: 291, endPoint x: 223, endPoint y: 289, distance: 50.0
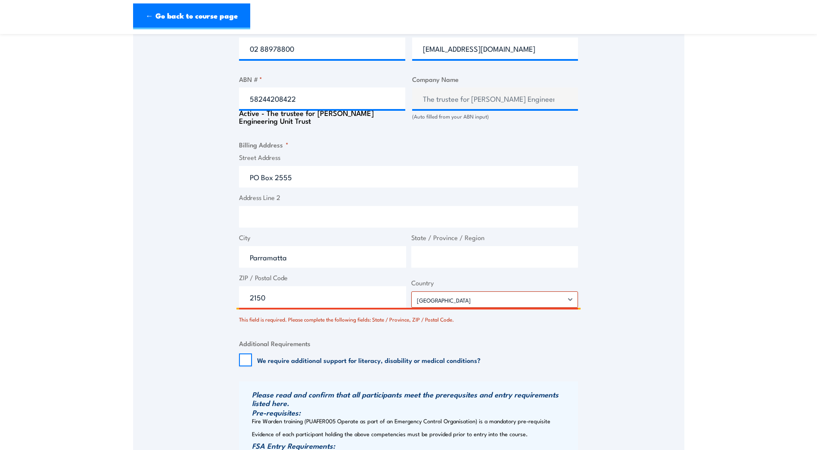
click at [223, 289] on div "Speak to a specialist CALL 1300 885 530 CALL 1300 885 530 There was a problem w…" at bounding box center [408, 97] width 551 height 982
click at [364, 345] on fieldset "Additional Requirements We require additional support for literacy, disability …" at bounding box center [408, 352] width 339 height 28
click at [435, 299] on select "Afghanistan Albania Algeria American Samoa Andorra Angola Anguilla Antarctica A…" at bounding box center [494, 299] width 167 height 16
click at [411, 291] on select "Afghanistan Albania Algeria American Samoa Andorra Angola Anguilla Antarctica A…" at bounding box center [494, 299] width 167 height 16
click at [460, 252] on input "State / Province / Region" at bounding box center [494, 257] width 167 height 22
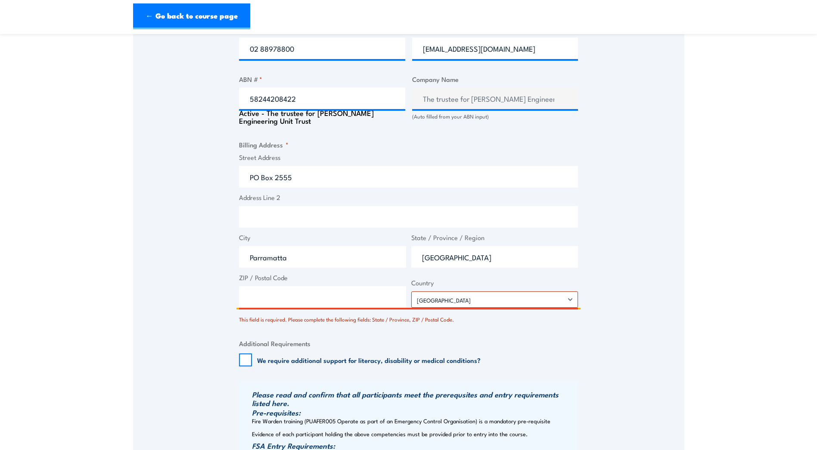
type input "NSW"
click at [298, 310] on fieldset "Billing Address * Street Address PO Box 2555 Address Line 2 City Parramatta Sta…" at bounding box center [408, 232] width 339 height 184
click at [298, 304] on input "ZIP / Postal Code" at bounding box center [322, 297] width 167 height 22
type input "2170"
click at [333, 348] on fieldset "Additional Requirements We require additional support for literacy, disability …" at bounding box center [408, 352] width 339 height 28
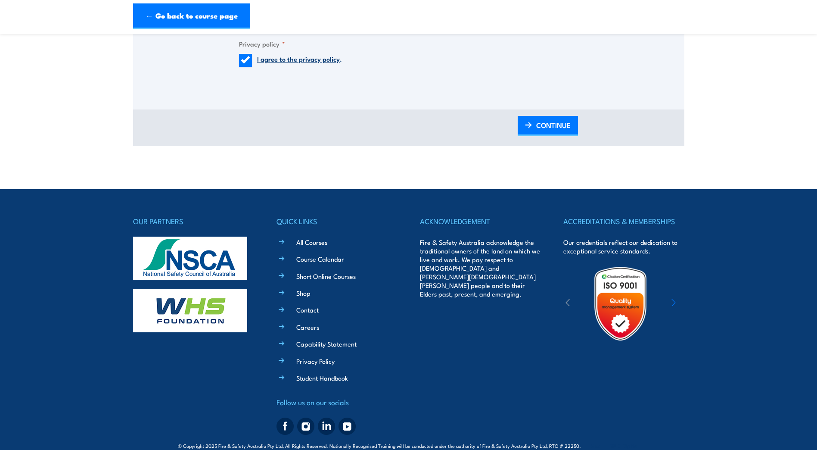
scroll to position [1060, 0]
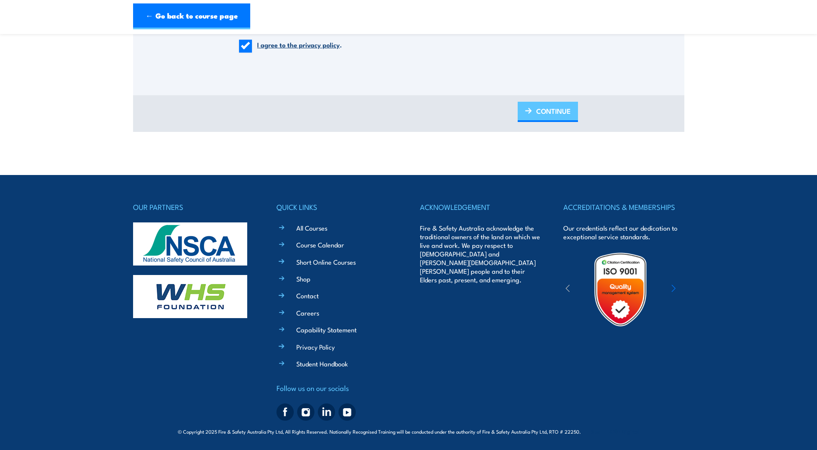
click at [531, 111] on img at bounding box center [528, 111] width 7 height 6
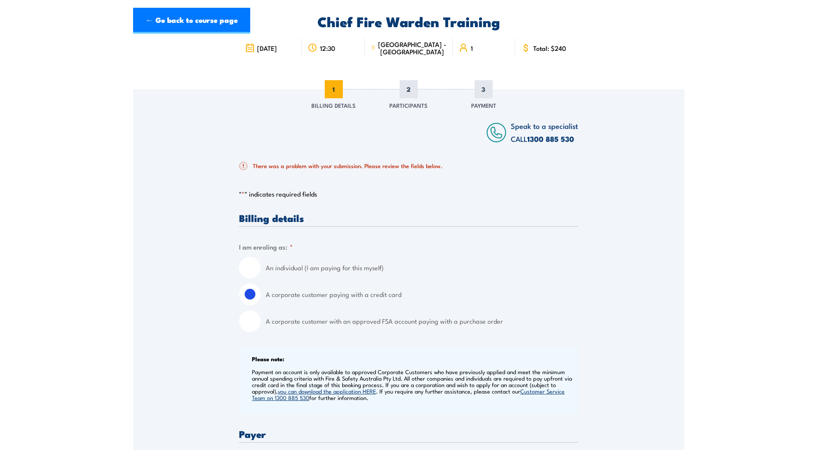
scroll to position [1, 0]
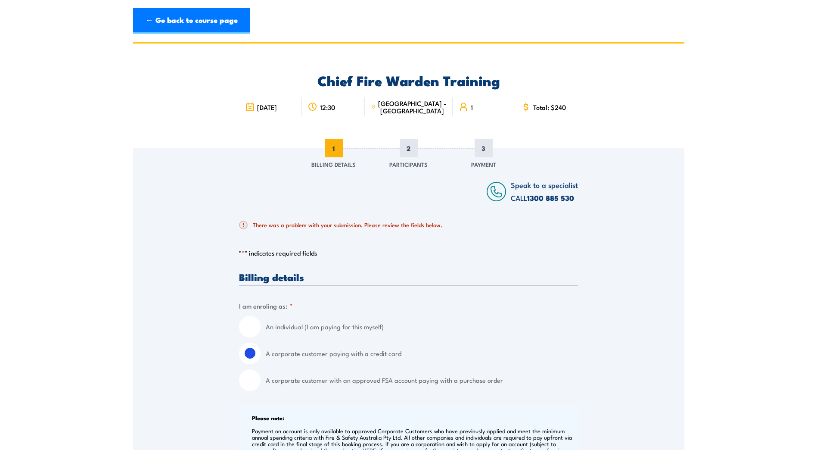
click at [255, 326] on input "An individual (I am paying for this myself)" at bounding box center [250, 327] width 22 height 22
radio input "true"
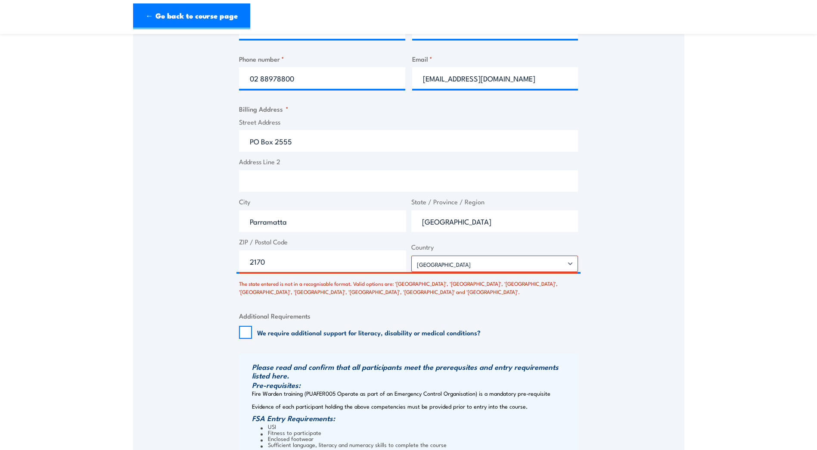
scroll to position [604, 0]
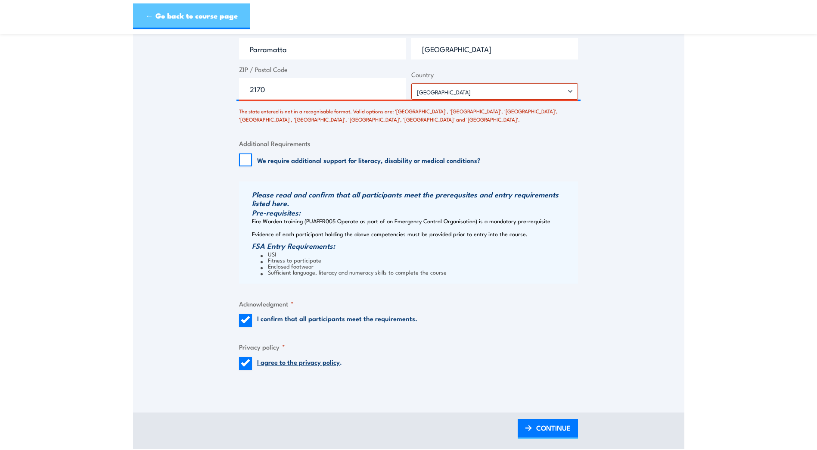
click at [172, 12] on link "← Go back to course page" at bounding box center [191, 16] width 117 height 26
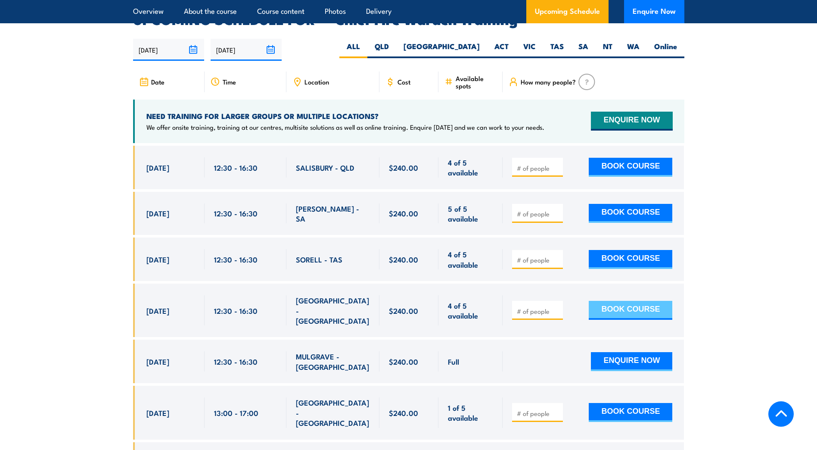
click at [655, 301] on button "BOOK COURSE" at bounding box center [631, 310] width 84 height 19
type input "1"
click at [554, 307] on input "1" at bounding box center [538, 311] width 43 height 9
click at [594, 301] on button "BOOK COURSE" at bounding box center [631, 310] width 84 height 19
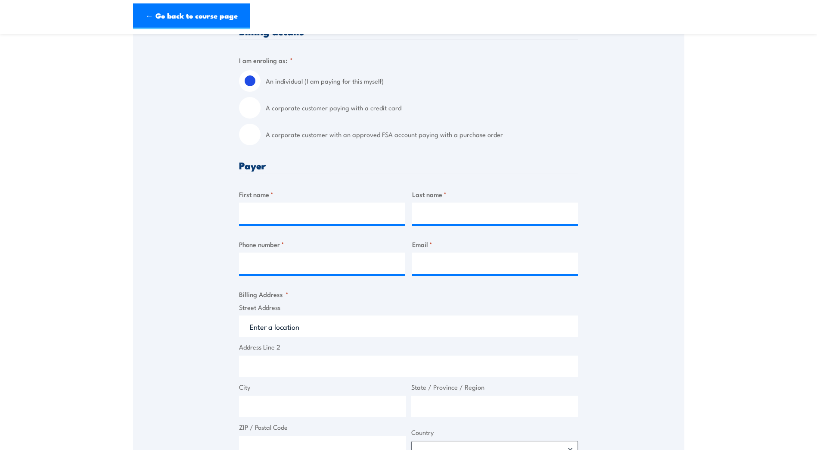
scroll to position [215, 0]
click at [254, 103] on input "A corporate customer paying with a credit card" at bounding box center [250, 106] width 22 height 22
radio input "true"
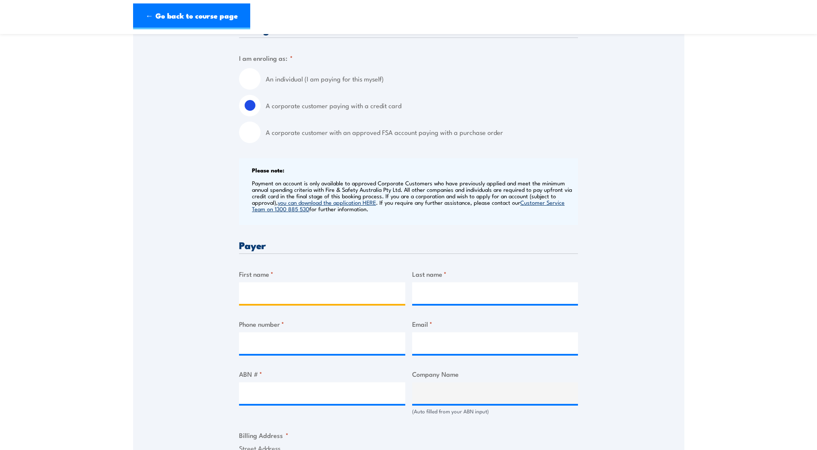
click at [335, 298] on input "First name *" at bounding box center [322, 293] width 166 height 22
type input "[PERSON_NAME]"
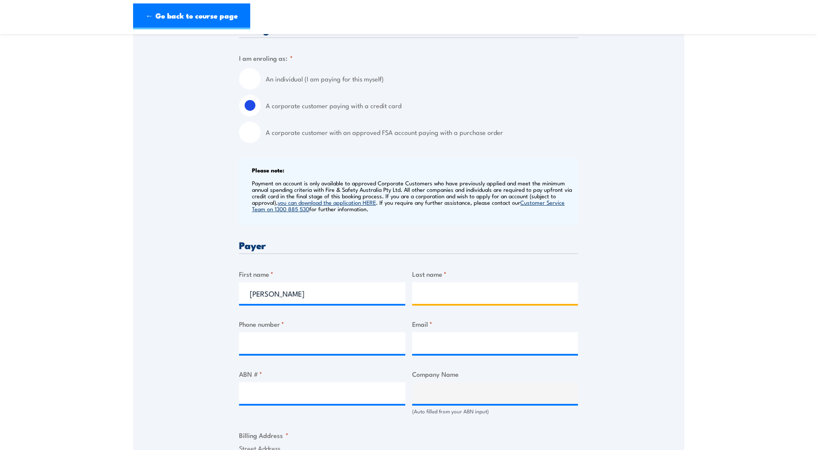
click at [425, 301] on input "Last name *" at bounding box center [495, 293] width 166 height 22
type input "R"
type input "Arraj"
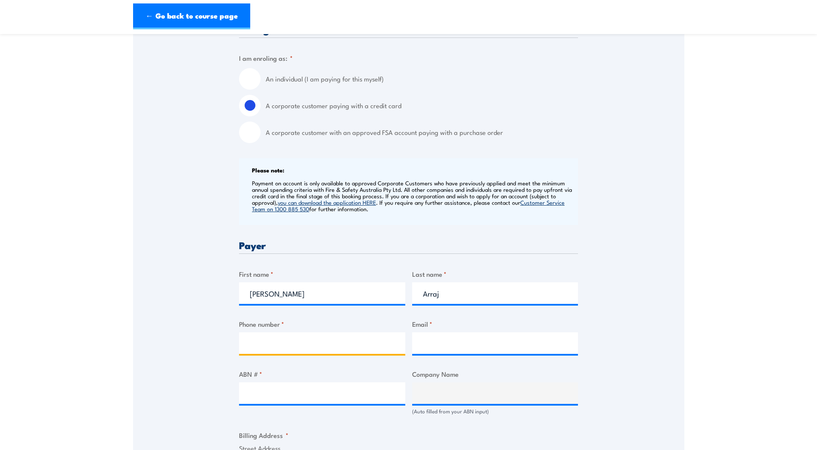
click at [280, 337] on input "Phone number *" at bounding box center [322, 343] width 166 height 22
type input "0"
type input "02 88978800"
click at [418, 331] on div "Email *" at bounding box center [495, 336] width 166 height 35
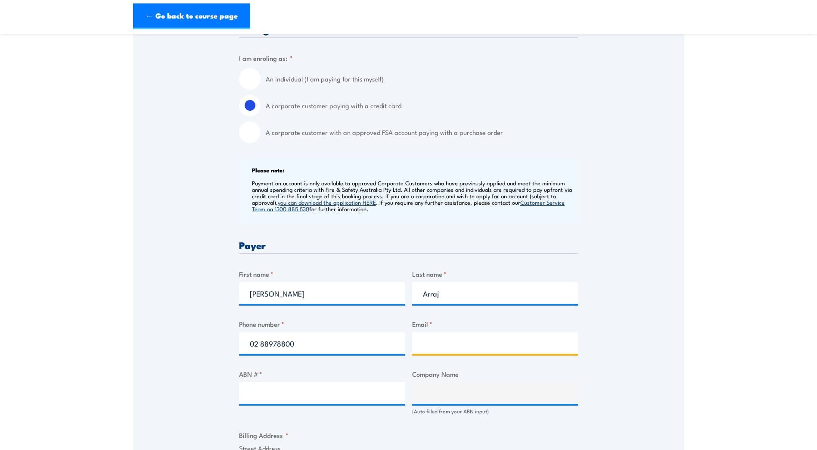
click at [421, 332] on input "Email *" at bounding box center [495, 343] width 166 height 22
type input "S"
type input "Accounts@maengineers.com.au"
click at [265, 376] on label "ABN # *" at bounding box center [322, 374] width 166 height 10
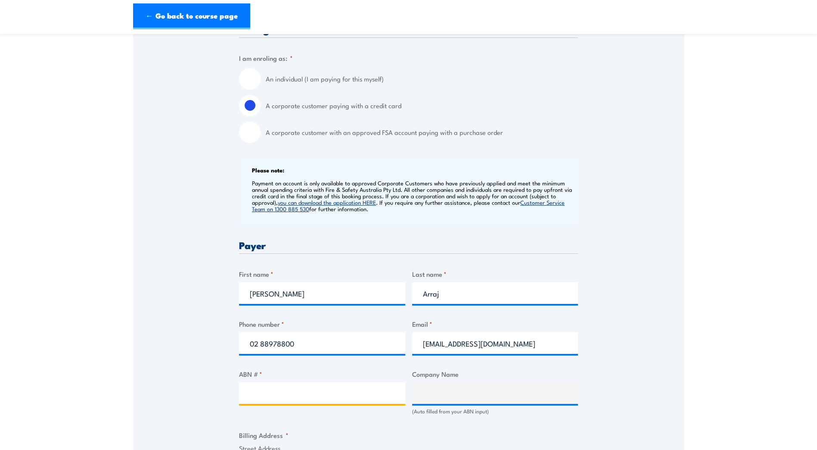
click at [265, 382] on input "ABN # *" at bounding box center [322, 393] width 166 height 22
click at [264, 390] on input "ABN # *" at bounding box center [322, 393] width 166 height 22
type input "58244208422"
type input "The trustee for Mance Arraj Engineering Unit Trust"
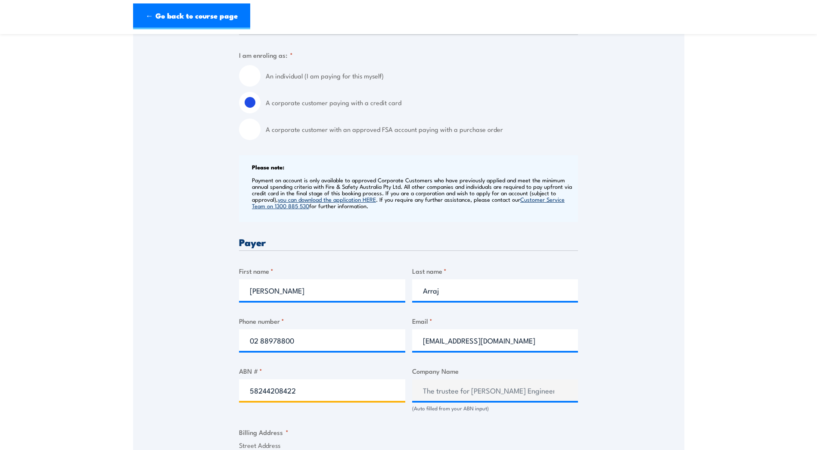
scroll to position [345, 0]
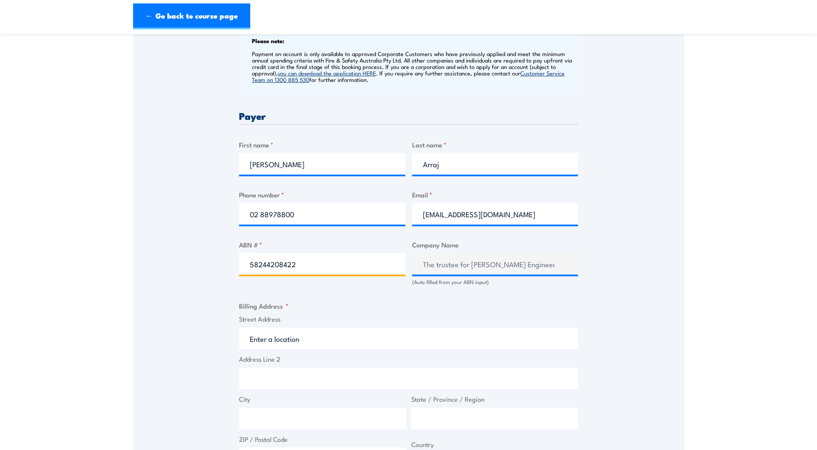
type input "58244208422"
click at [263, 337] on input "Street Address" at bounding box center [408, 338] width 339 height 22
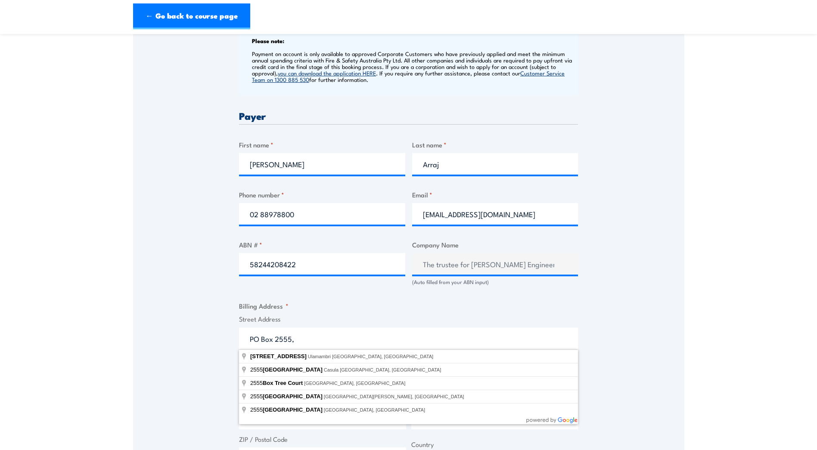
type input "PO Box 2555,"
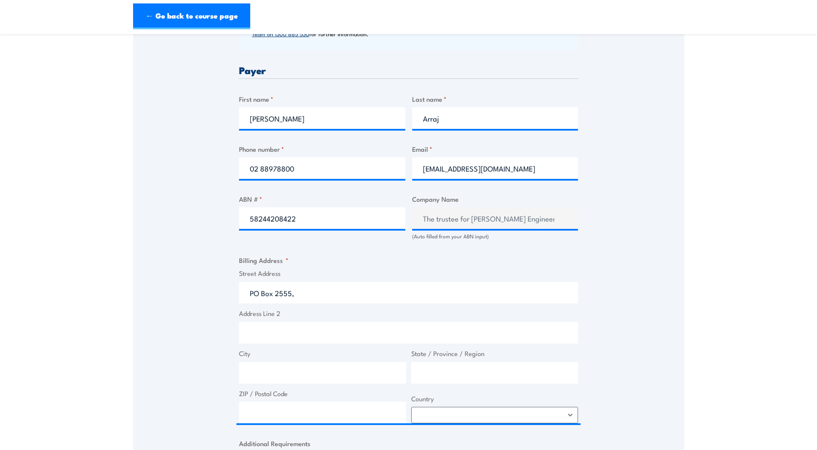
scroll to position [431, 0]
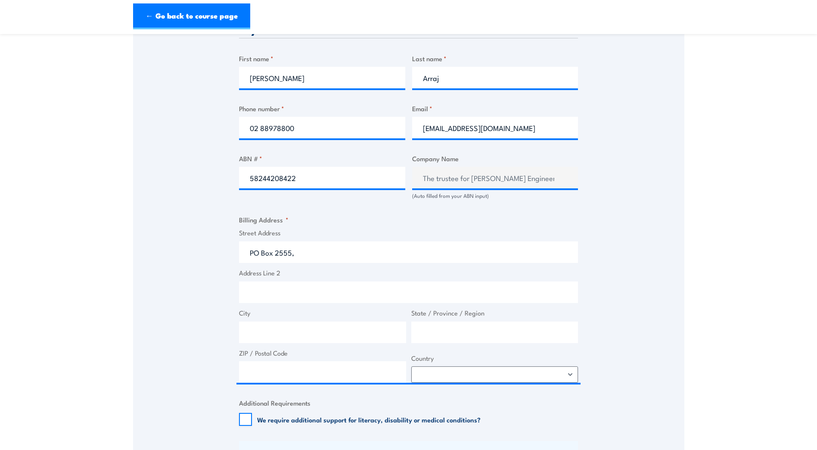
click at [265, 336] on div "Chief Fire Warden Training 4 September 2025 12:30 SMITHFIELD - NSW 1 "" at bounding box center [408, 160] width 551 height 1096
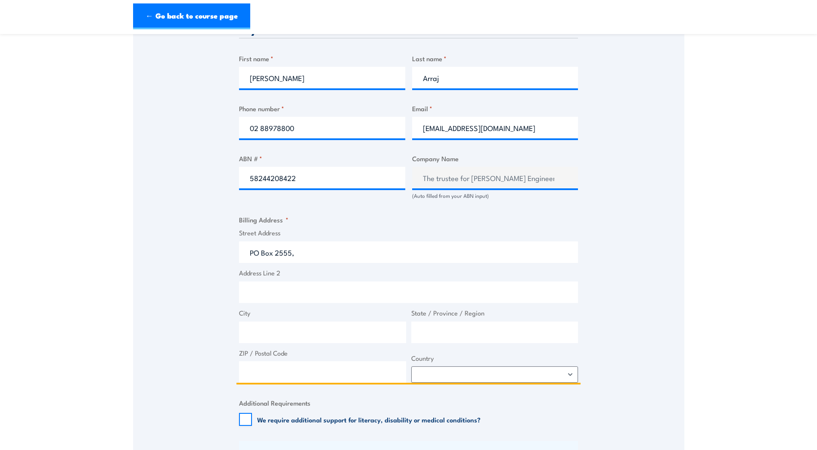
click at [265, 336] on input "City" at bounding box center [322, 332] width 167 height 22
click at [310, 375] on input "ZIP / Postal Code" at bounding box center [322, 372] width 167 height 22
click at [573, 376] on select "Afghanistan Albania Algeria American Samoa Andorra Angola Anguilla Antarctica A…" at bounding box center [494, 374] width 167 height 16
select select "Australia"
click at [411, 366] on select "Afghanistan Albania Algeria American Samoa Andorra Angola Anguilla Antarctica A…" at bounding box center [494, 374] width 167 height 16
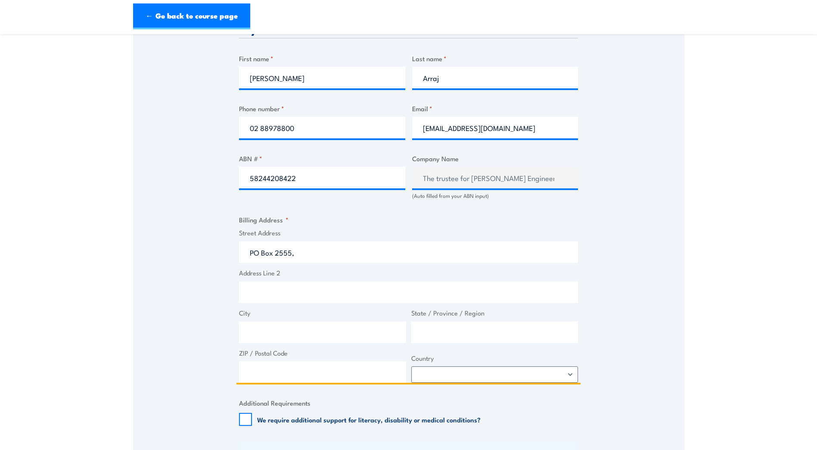
click at [355, 368] on input "ZIP / Postal Code" at bounding box center [322, 372] width 167 height 22
type input "2150"
click at [434, 325] on input "State / Province / Region" at bounding box center [494, 332] width 167 height 22
type input "NSW"
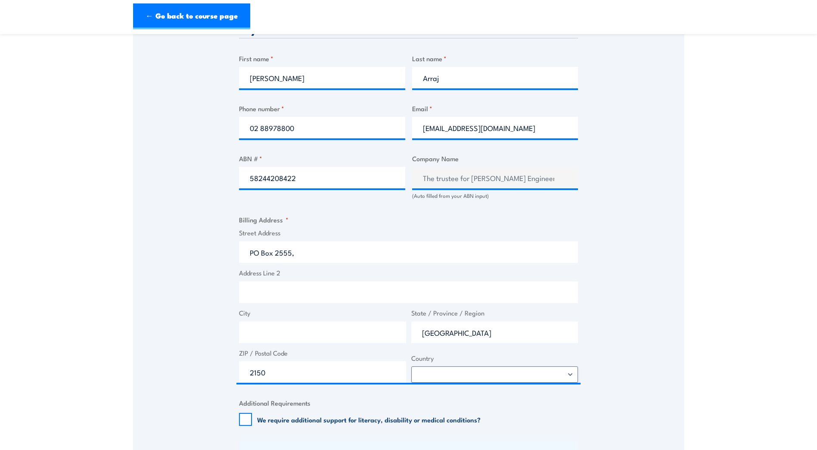
click at [702, 261] on section "Chief Fire Warden Training 4 September 2025 12:30 1" at bounding box center [408, 160] width 817 height 1096
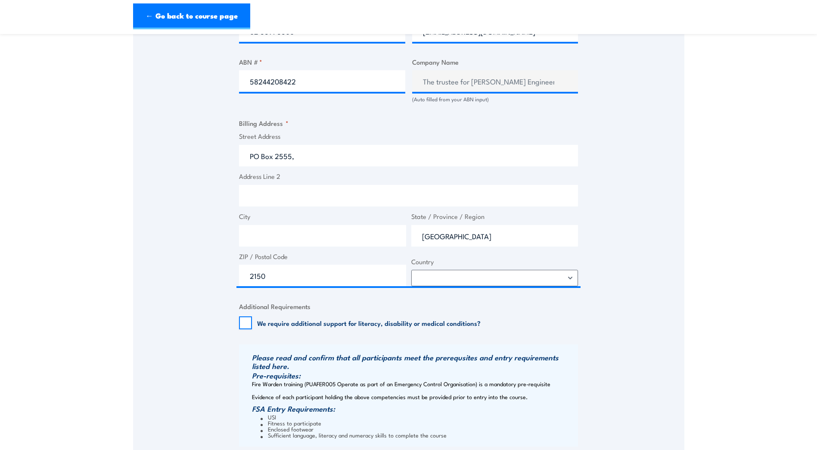
scroll to position [603, 0]
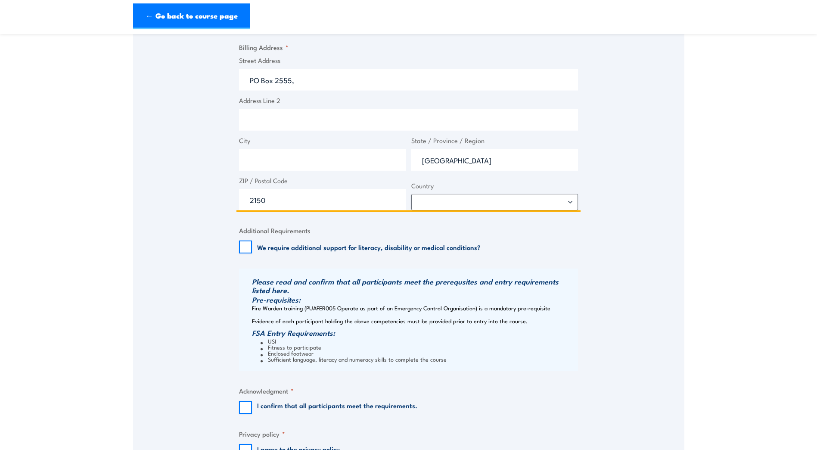
click at [263, 165] on input "City" at bounding box center [322, 160] width 167 height 22
type input "Parramatta"
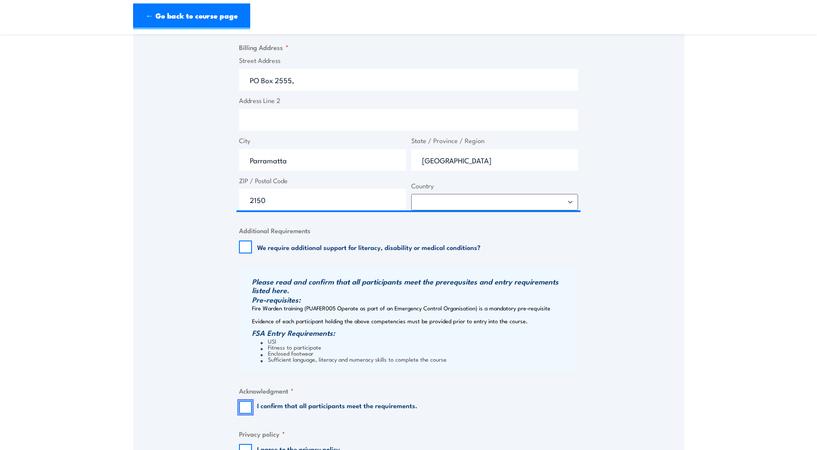
click at [242, 410] on input "I confirm that all participants meet the requirements." at bounding box center [245, 407] width 13 height 13
checkbox input "true"
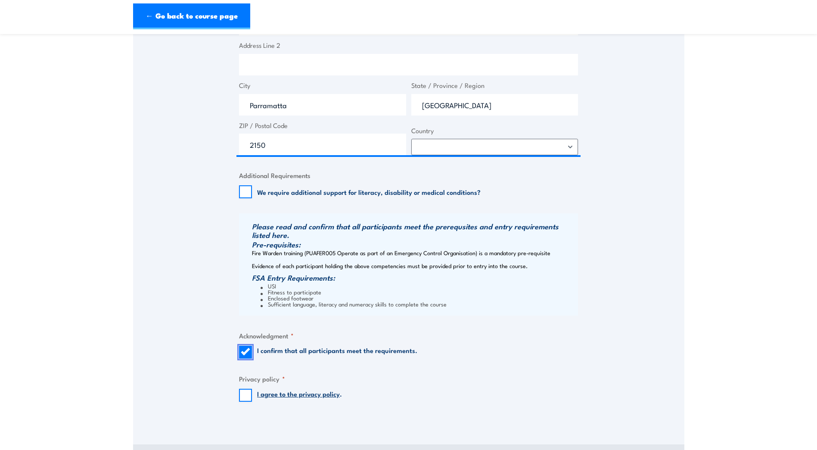
scroll to position [775, 0]
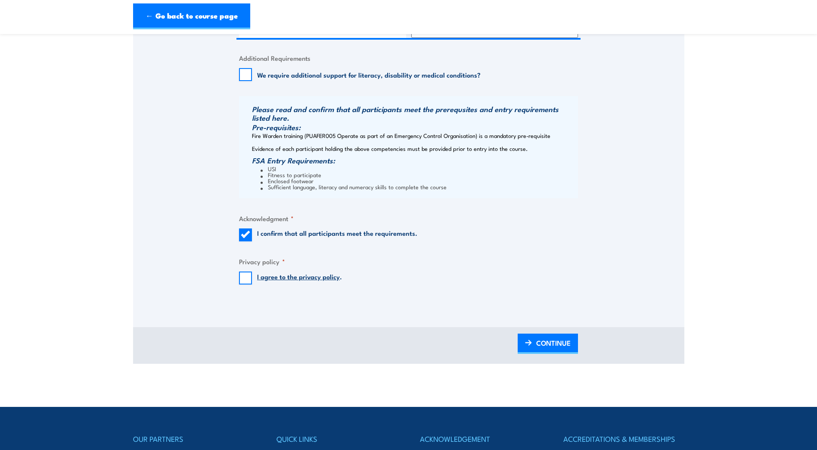
click at [250, 270] on fieldset "Privacy policy * I agree to the privacy policy ." at bounding box center [408, 270] width 339 height 28
click at [250, 278] on input "I agree to the privacy policy ." at bounding box center [245, 277] width 13 height 13
checkbox input "true"
click at [550, 340] on span "CONTINUE" at bounding box center [553, 342] width 34 height 23
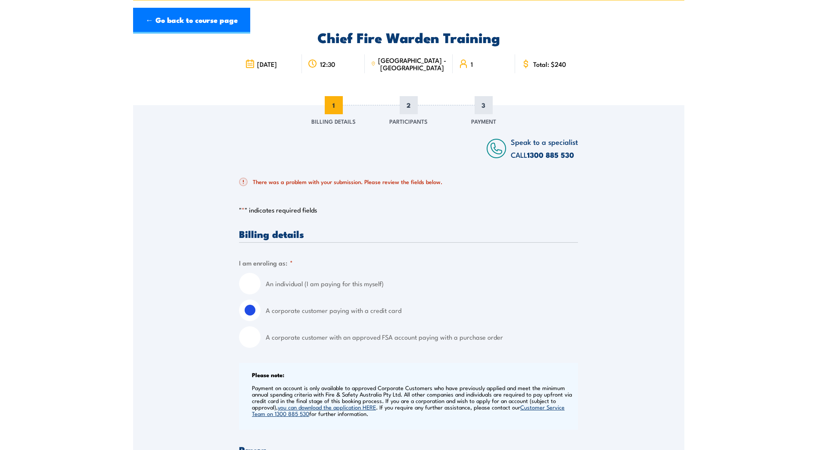
scroll to position [0, 0]
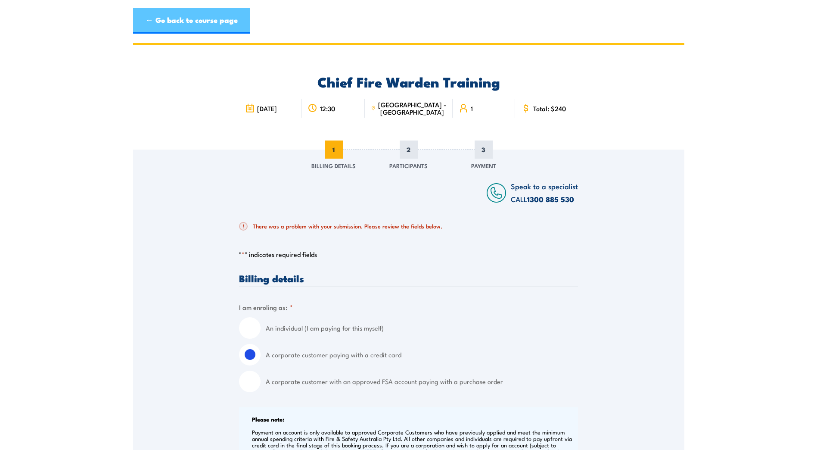
click at [155, 17] on link "← Go back to course page" at bounding box center [191, 21] width 117 height 26
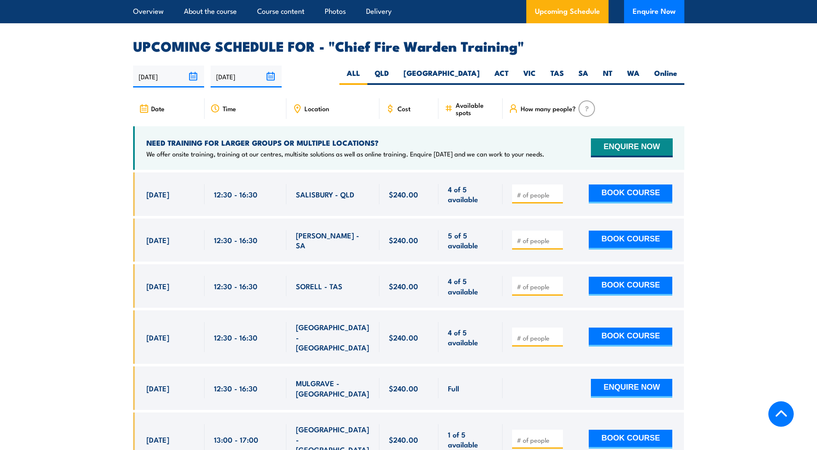
scroll to position [1639, 0]
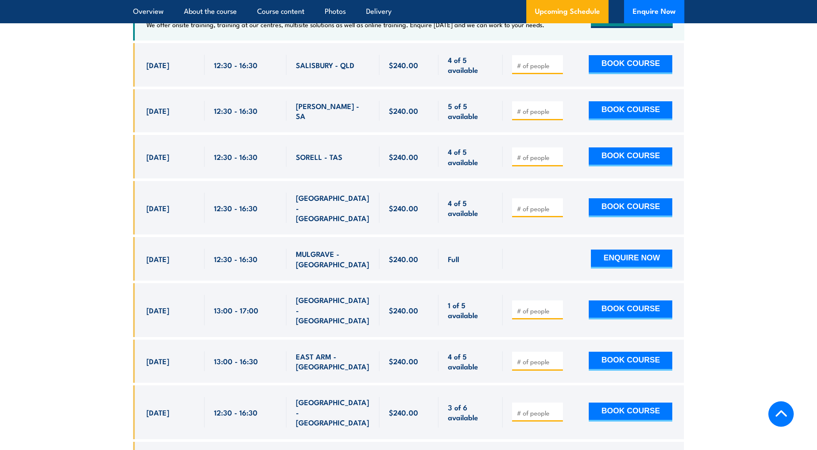
click at [538, 203] on span at bounding box center [537, 208] width 45 height 10
click at [537, 204] on input "number" at bounding box center [538, 208] width 43 height 9
type input "1"
click at [556, 204] on input "1" at bounding box center [538, 208] width 43 height 9
click at [603, 198] on button "BOOK COURSE" at bounding box center [631, 207] width 84 height 19
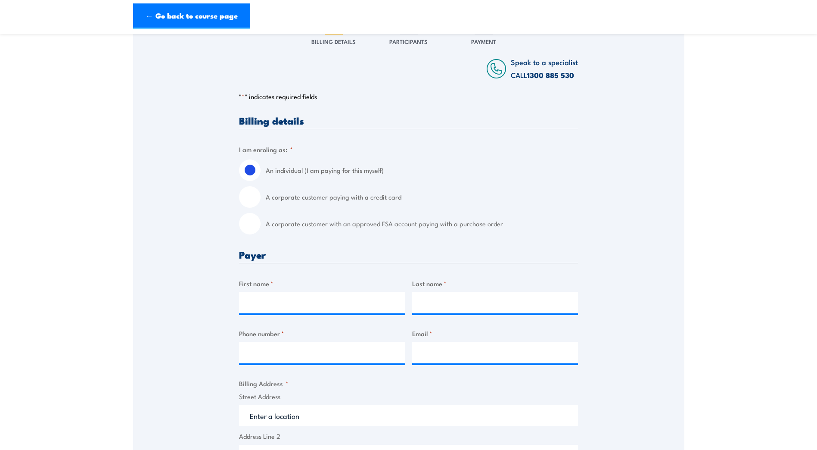
scroll to position [129, 0]
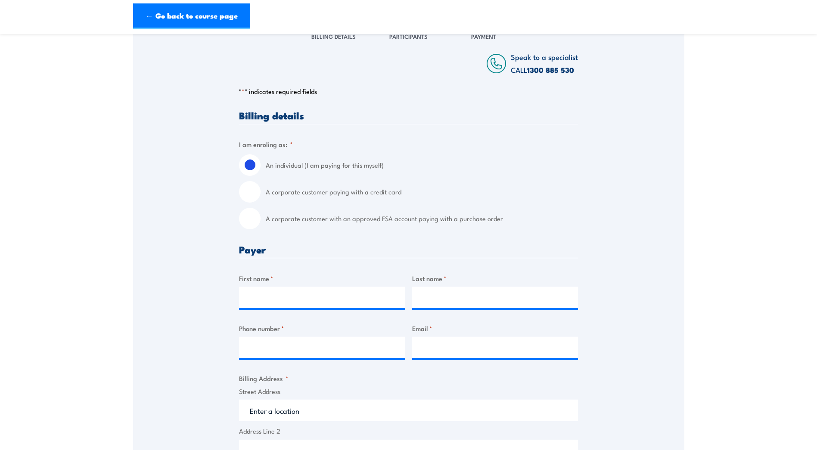
click at [255, 213] on input "A corporate customer with an approved FSA account paying with a purchase order" at bounding box center [250, 219] width 22 height 22
radio input "true"
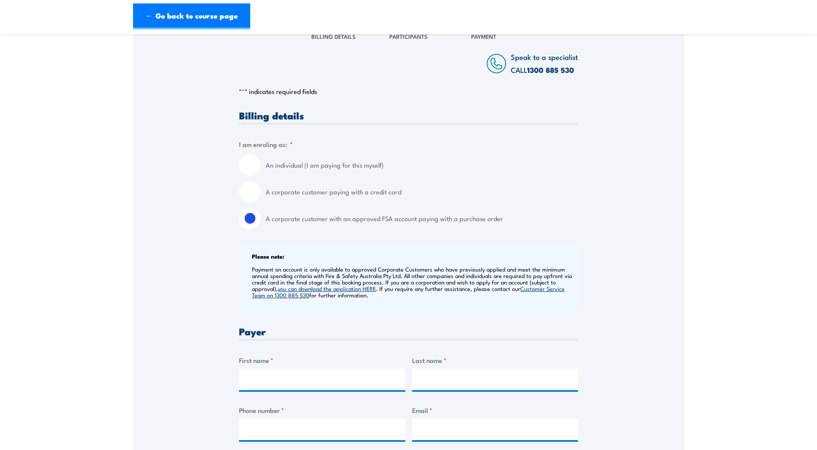
click at [252, 191] on input "A corporate customer paying with a credit card" at bounding box center [250, 192] width 22 height 22
radio input "true"
click at [291, 382] on input "First name *" at bounding box center [322, 379] width 166 height 22
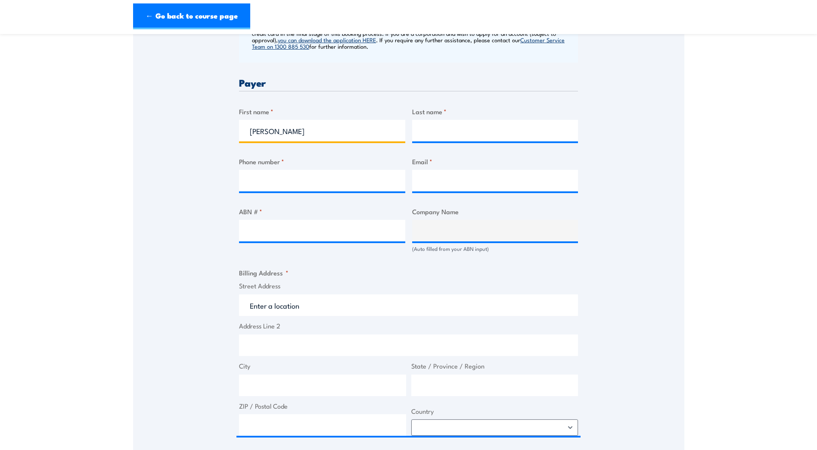
scroll to position [431, 0]
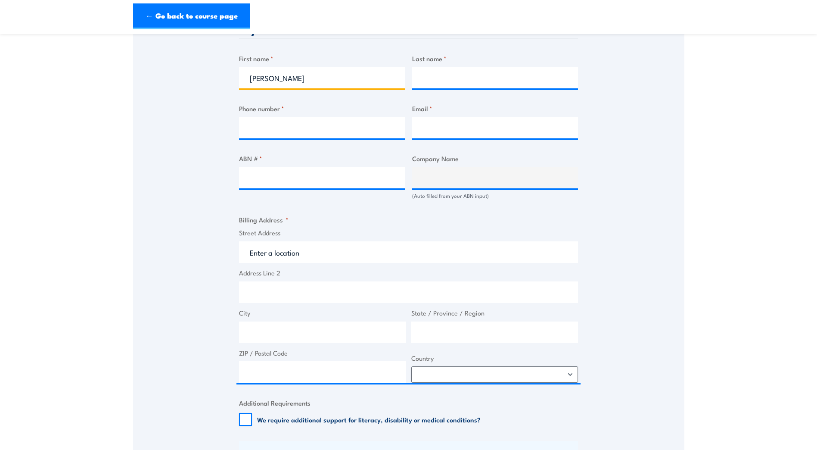
type input "Steven"
click at [441, 68] on input "Last name *" at bounding box center [495, 78] width 166 height 22
type input "Arraj"
click at [328, 122] on input "Phone number *" at bounding box center [322, 128] width 166 height 22
type input "0"
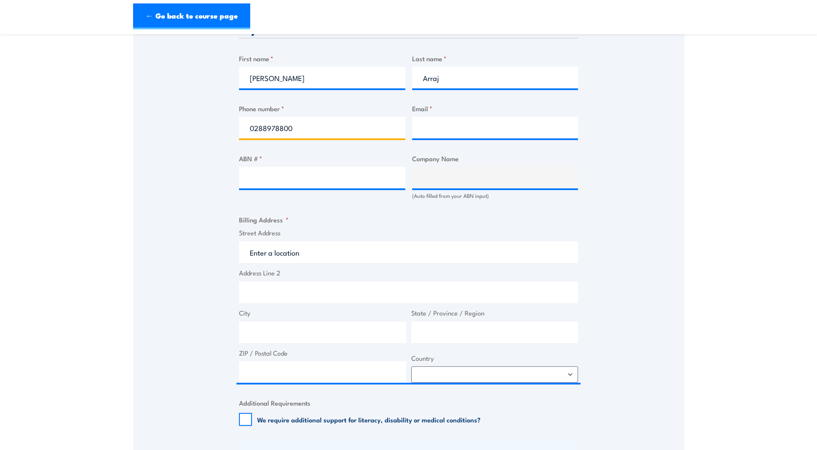
type input "0288978800"
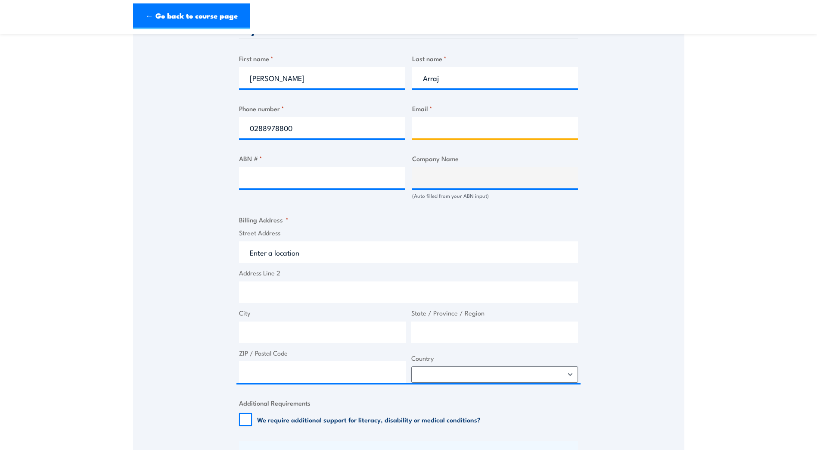
click at [488, 131] on input "Email *" at bounding box center [495, 128] width 166 height 22
type input "Accounts@maengineers.com.au"
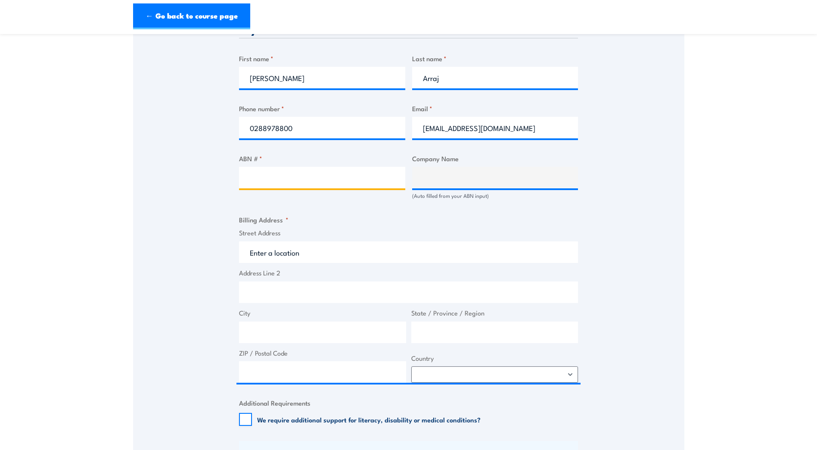
click at [243, 186] on input "ABN # *" at bounding box center [322, 178] width 166 height 22
type input "58244208422"
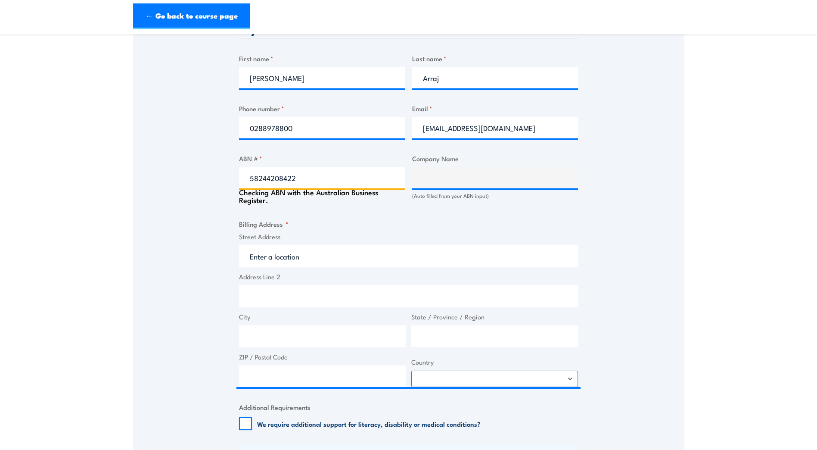
type input "The trustee for Mance Arraj Engineering Unit Trust"
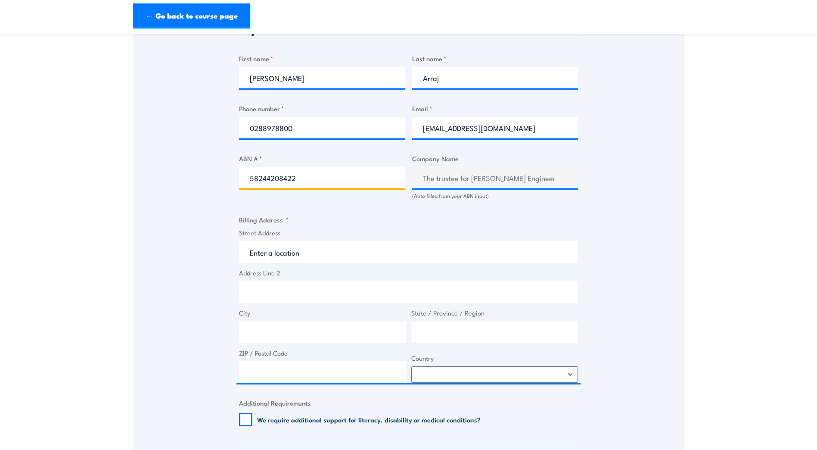
type input "58244208422"
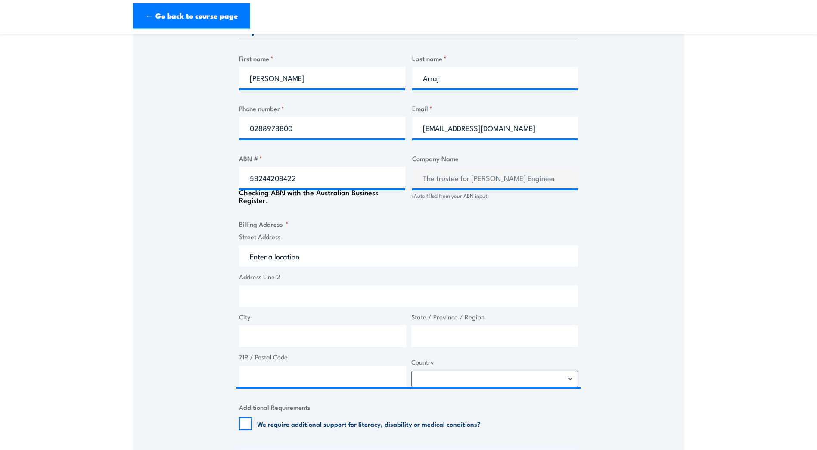
click at [274, 266] on div "Street Address Address Line 2 City State / Province / Region ZIP / Postal Code …" at bounding box center [408, 309] width 344 height 155
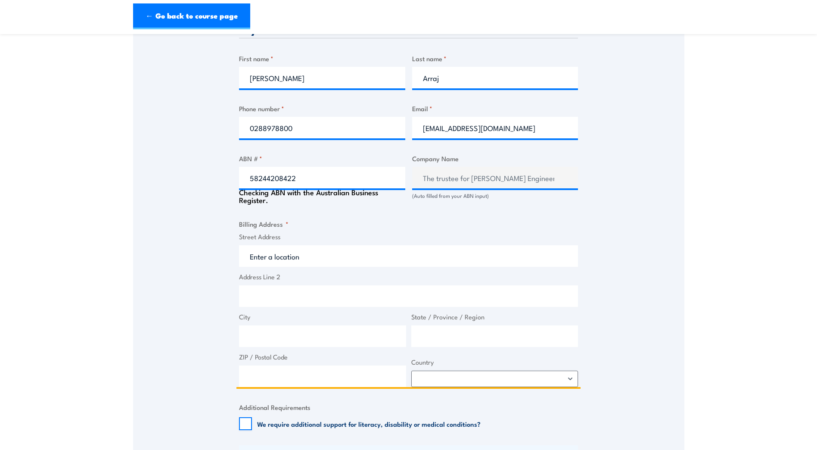
click at [277, 258] on input "Street Address" at bounding box center [408, 256] width 339 height 22
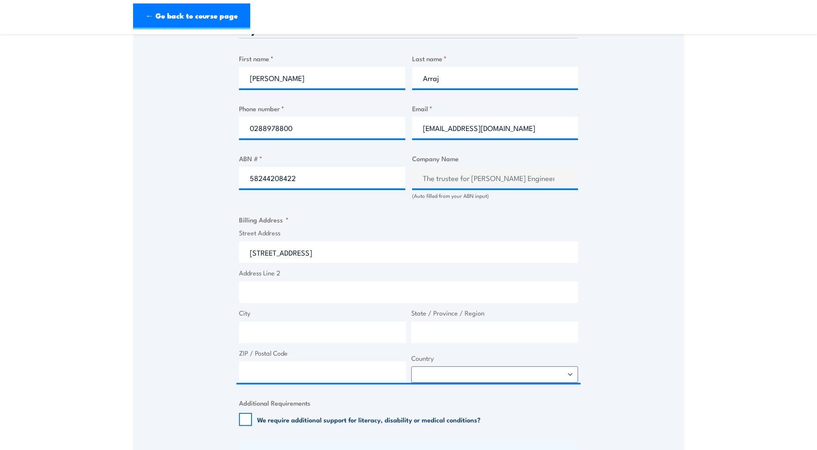
type input "278-282 Church Street, Parramatta NSW, Australia"
type input "278-282 Church St"
type input "Parramatta"
type input "New South Wales"
type input "2150"
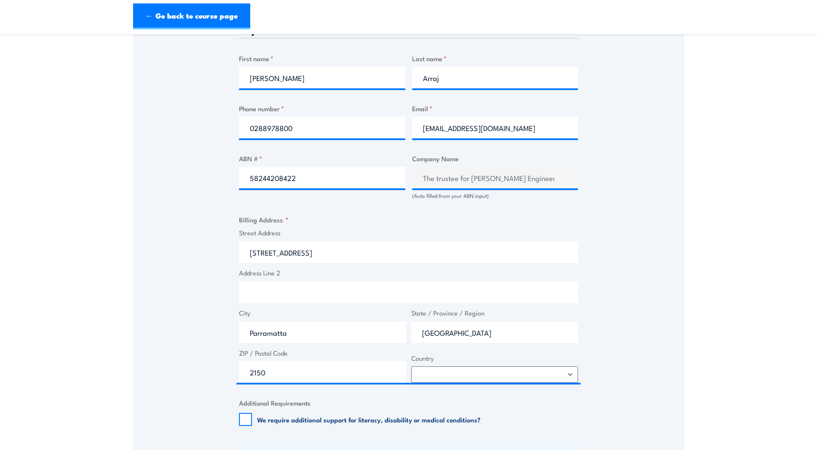
select select "Australia"
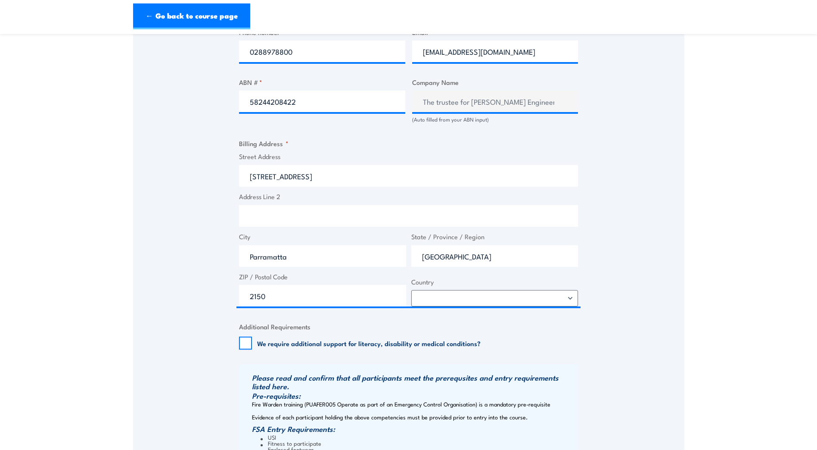
scroll to position [603, 0]
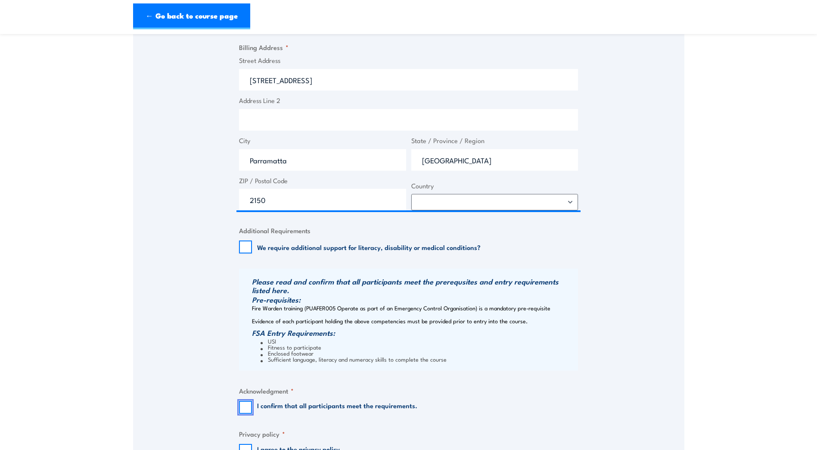
click at [239, 407] on input "I confirm that all participants meet the requirements." at bounding box center [245, 407] width 13 height 13
checkbox input "true"
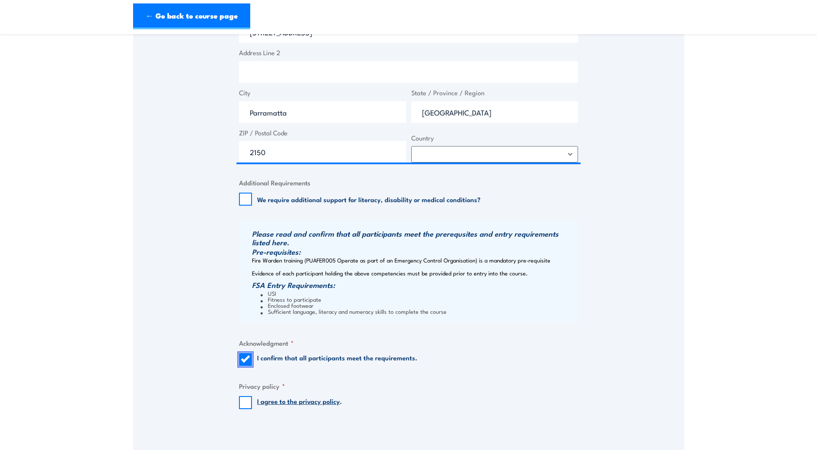
scroll to position [732, 0]
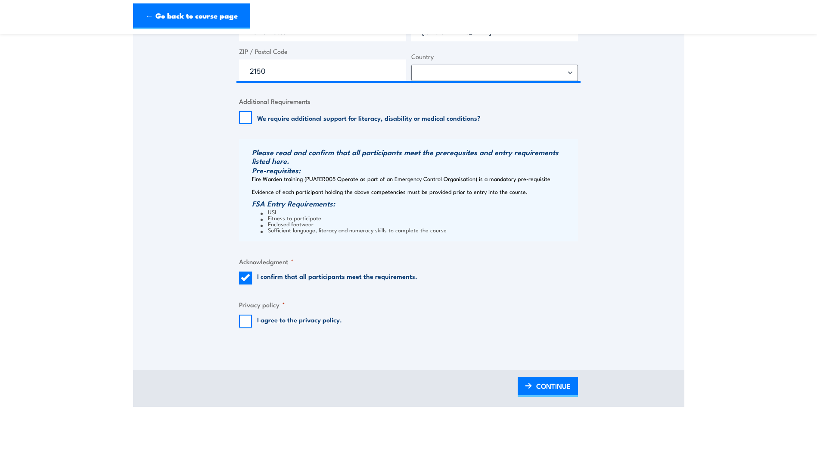
click at [255, 318] on div "I agree to the privacy policy ." at bounding box center [290, 320] width 103 height 13
click at [566, 388] on span "CONTINUE" at bounding box center [553, 385] width 34 height 23
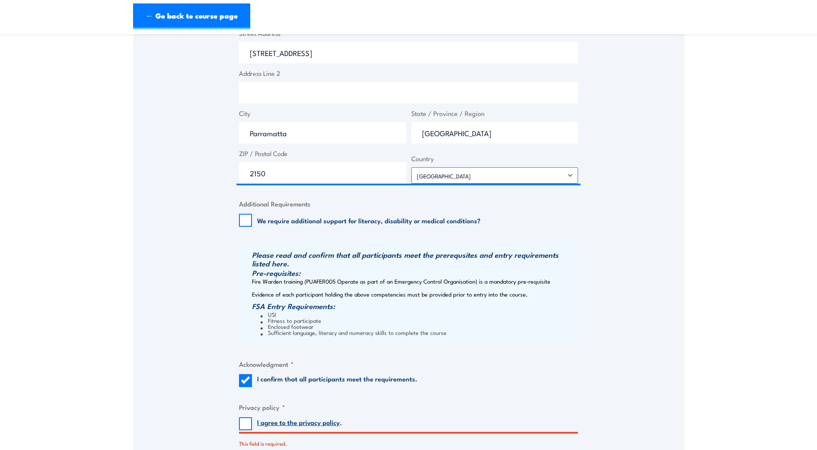
scroll to position [733, 0]
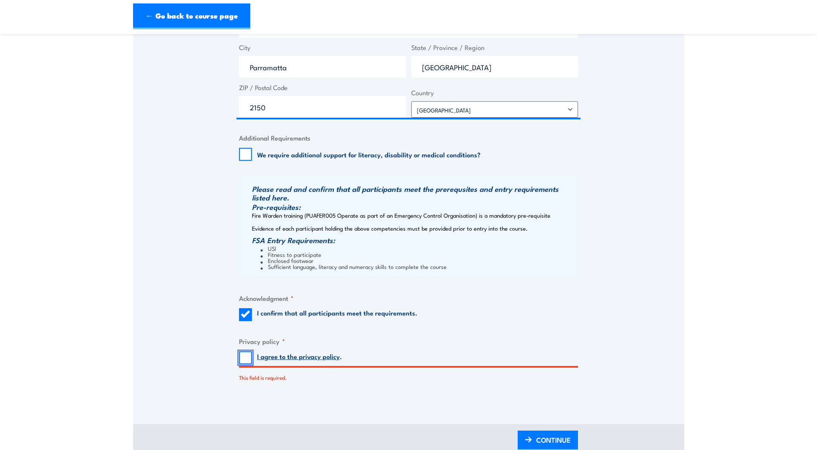
click at [245, 358] on input "I agree to the privacy policy ." at bounding box center [245, 357] width 13 height 13
checkbox input "true"
click at [558, 442] on span "CONTINUE" at bounding box center [553, 439] width 34 height 23
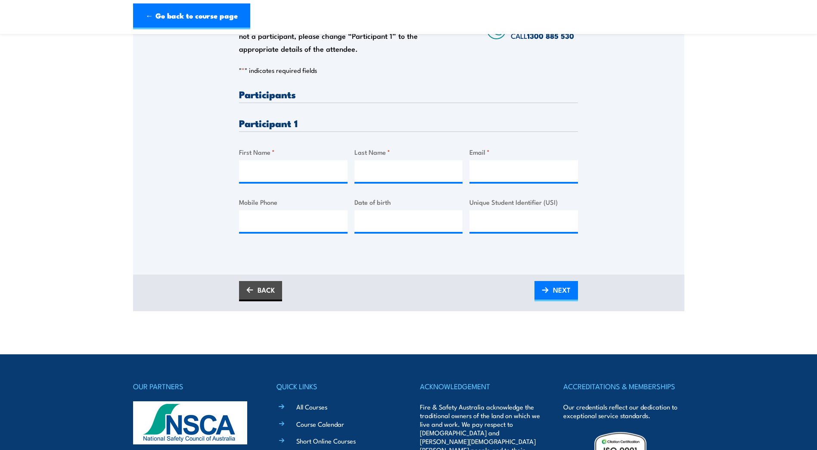
scroll to position [0, 0]
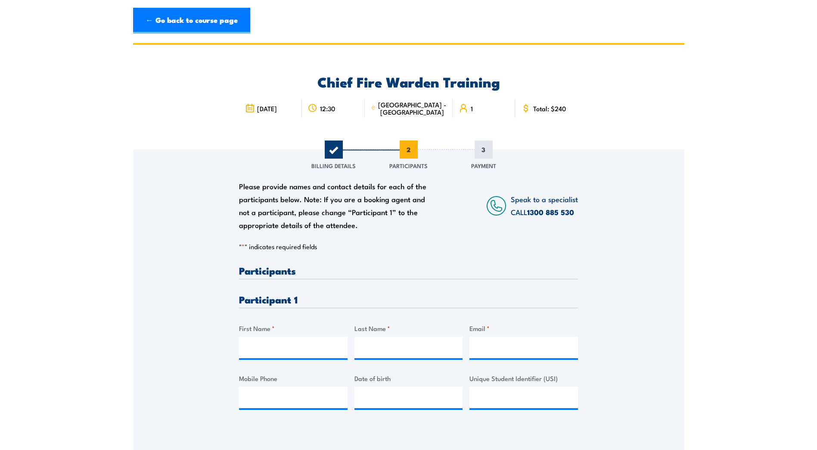
click at [267, 269] on h3 "Participants" at bounding box center [408, 270] width 339 height 10
click at [279, 347] on input "First Name *" at bounding box center [293, 347] width 109 height 22
type input "Rick"
click at [407, 357] on div at bounding box center [408, 347] width 109 height 22
click at [407, 349] on input "Last Name *" at bounding box center [408, 347] width 109 height 22
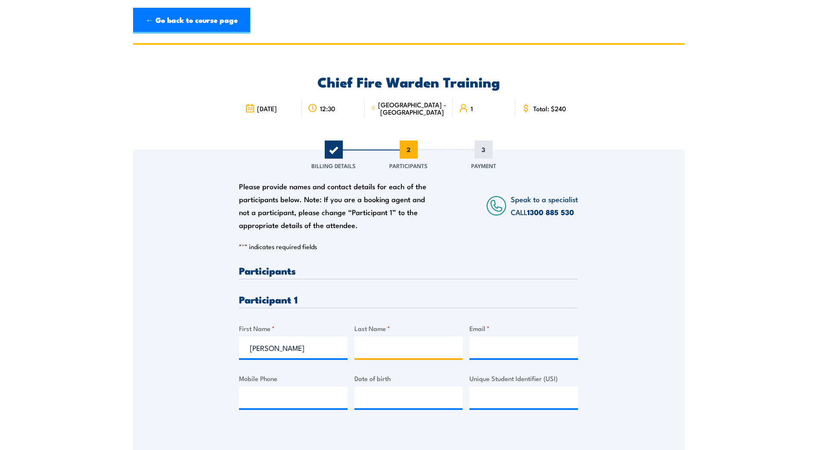
click at [407, 349] on input "Last Name *" at bounding box center [408, 347] width 109 height 22
type input "Ebbels"
click at [489, 340] on input "Email *" at bounding box center [523, 347] width 109 height 22
type input "Rick@maengineers.com.au"
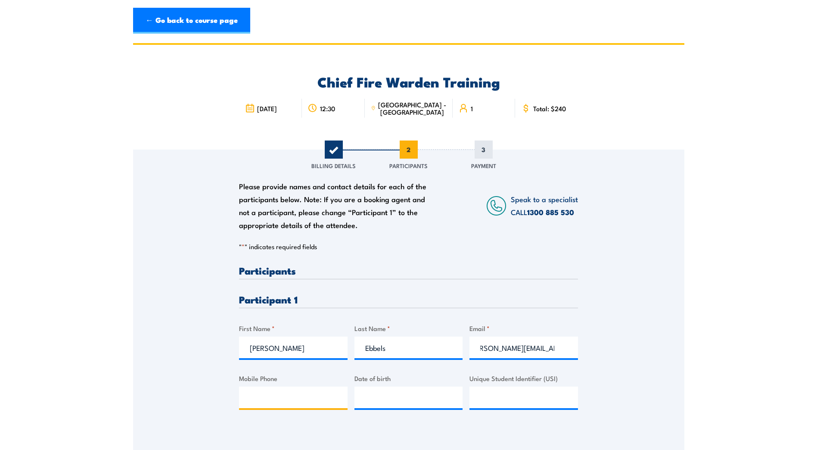
click at [316, 392] on input "Mobile Phone" at bounding box center [293, 397] width 109 height 22
click at [297, 402] on input "Mobile Phone" at bounding box center [293, 397] width 109 height 22
paste input "0425 377 837"
type input "0425 377 837"
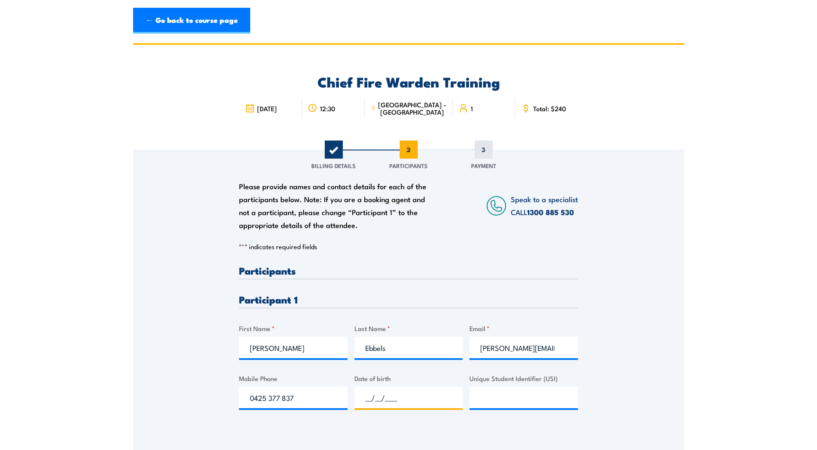
click at [401, 404] on input "__/__/____" at bounding box center [408, 397] width 109 height 22
type input "07/05/1998"
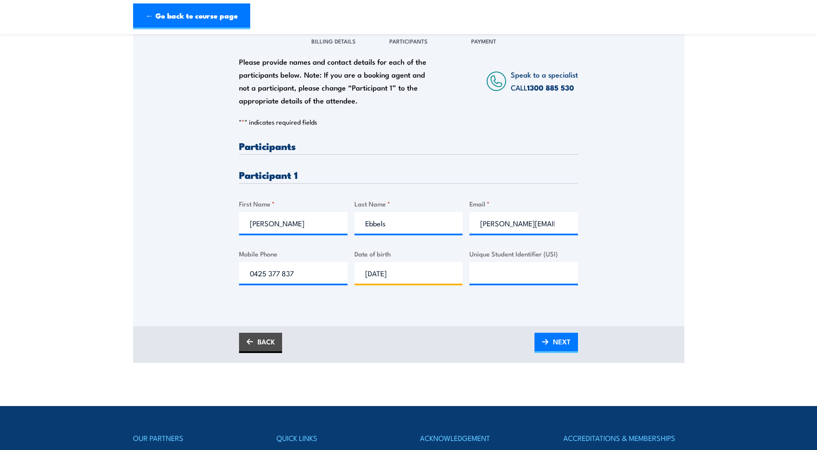
scroll to position [215, 0]
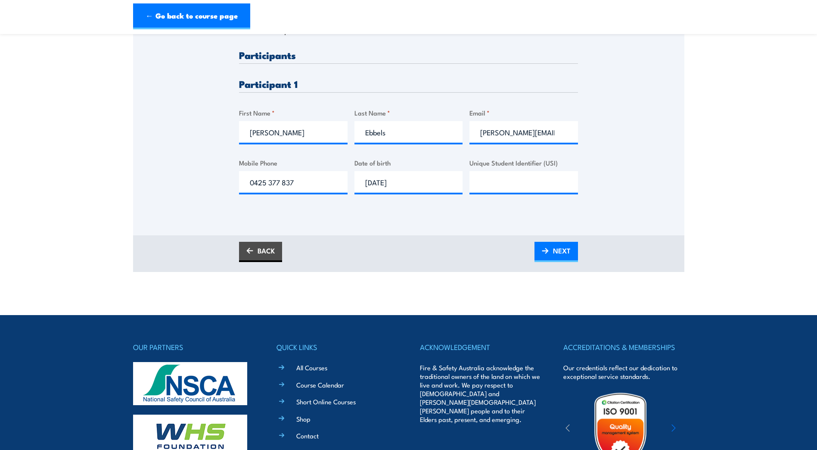
click at [529, 248] on div "BACK NEXT" at bounding box center [408, 252] width 339 height 20
click at [534, 249] on div "BACK NEXT" at bounding box center [408, 252] width 339 height 20
click at [553, 254] on span "NEXT" at bounding box center [562, 250] width 18 height 23
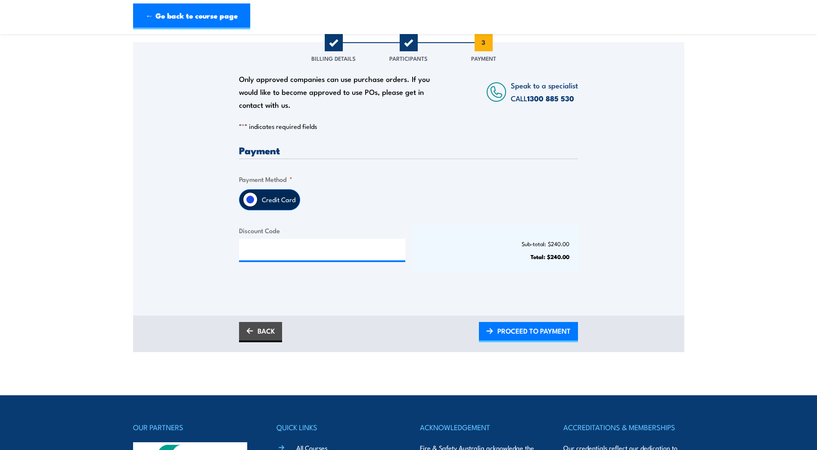
scroll to position [172, 0]
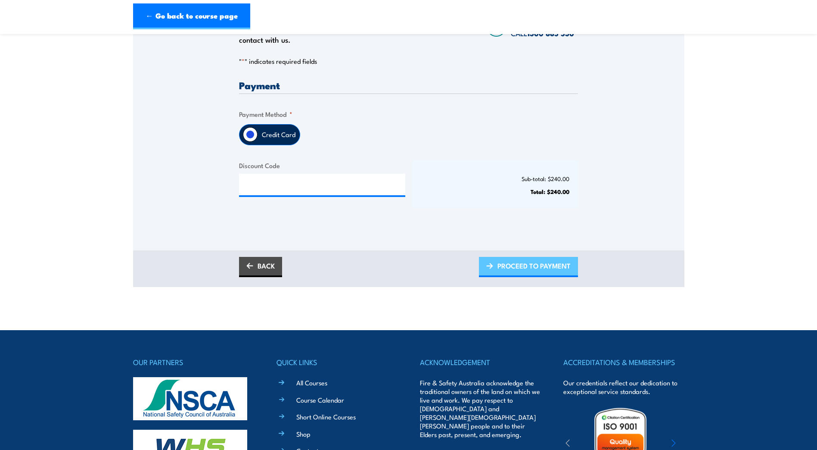
click at [555, 268] on span "PROCEED TO PAYMENT" at bounding box center [533, 265] width 73 height 23
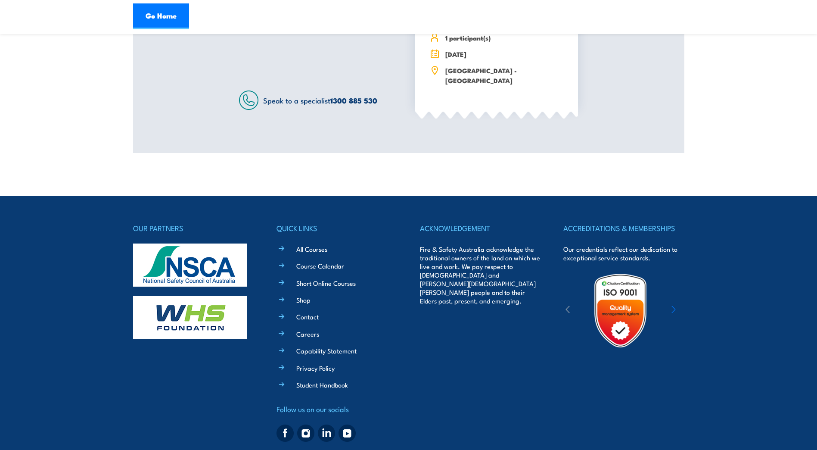
scroll to position [336, 0]
